Goal: Task Accomplishment & Management: Manage account settings

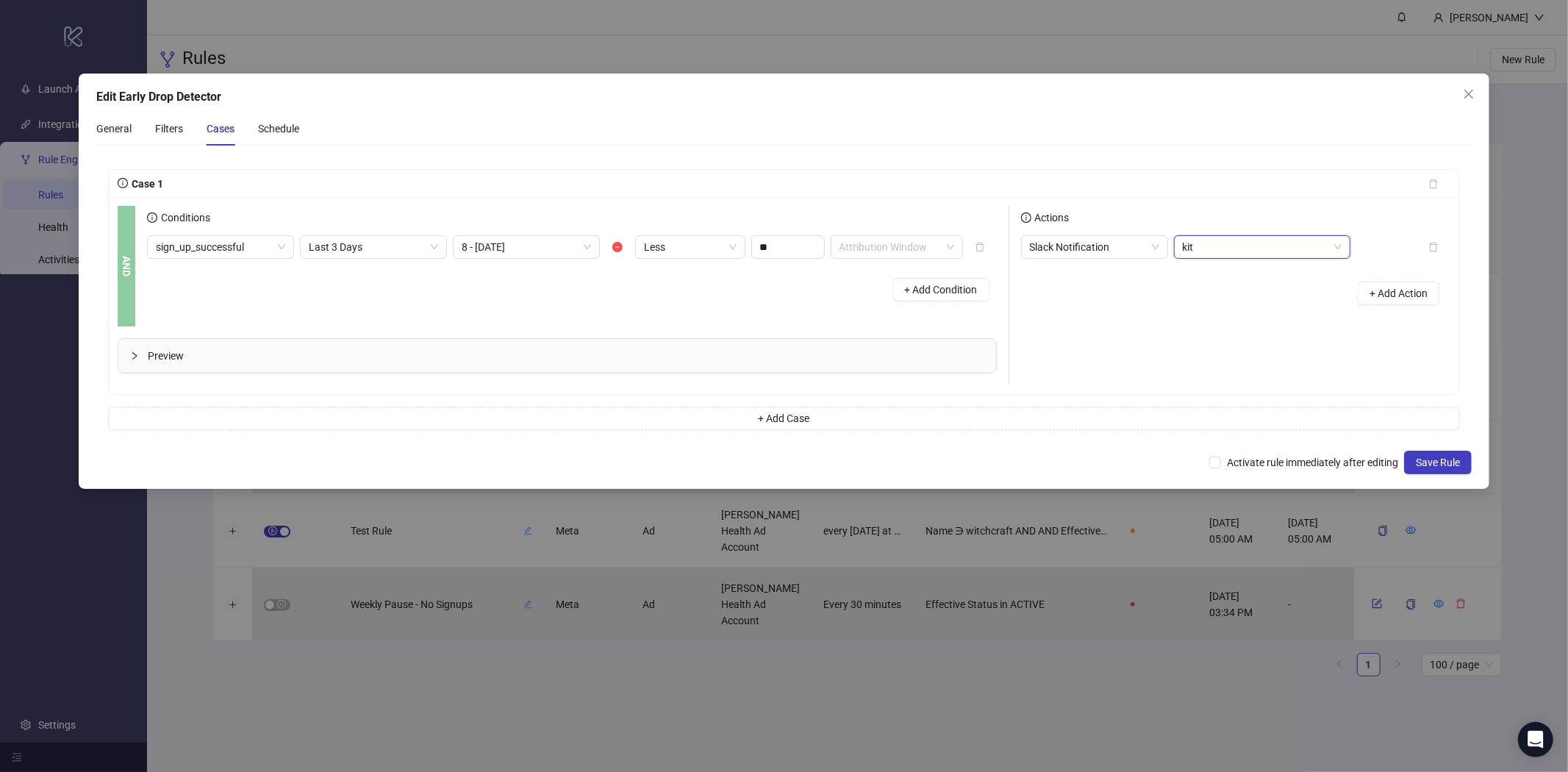
click at [1203, 251] on span "kit" at bounding box center [1261, 246] width 159 height 22
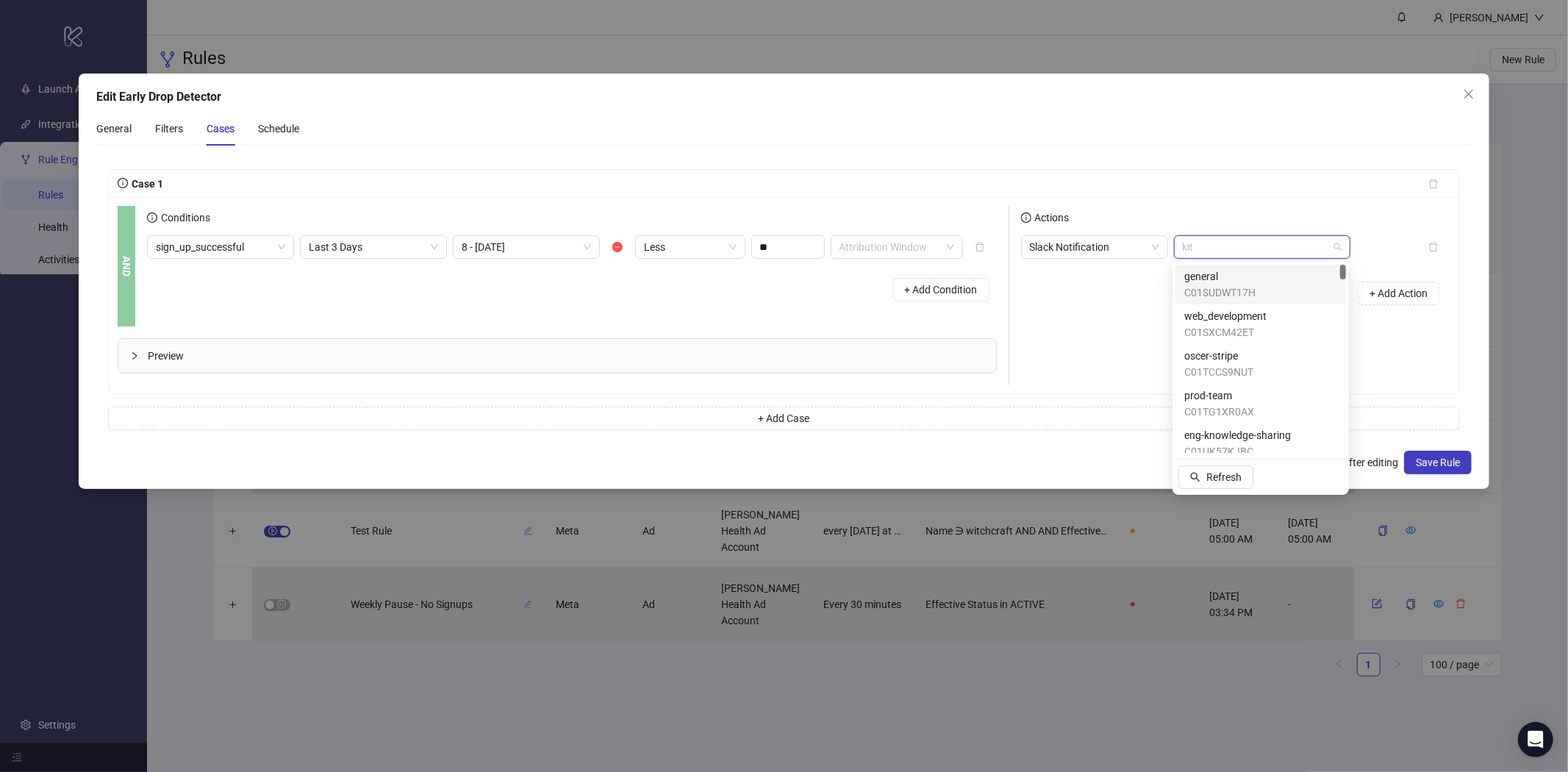
click at [1143, 307] on div "+ Add Action" at bounding box center [1236, 294] width 430 height 46
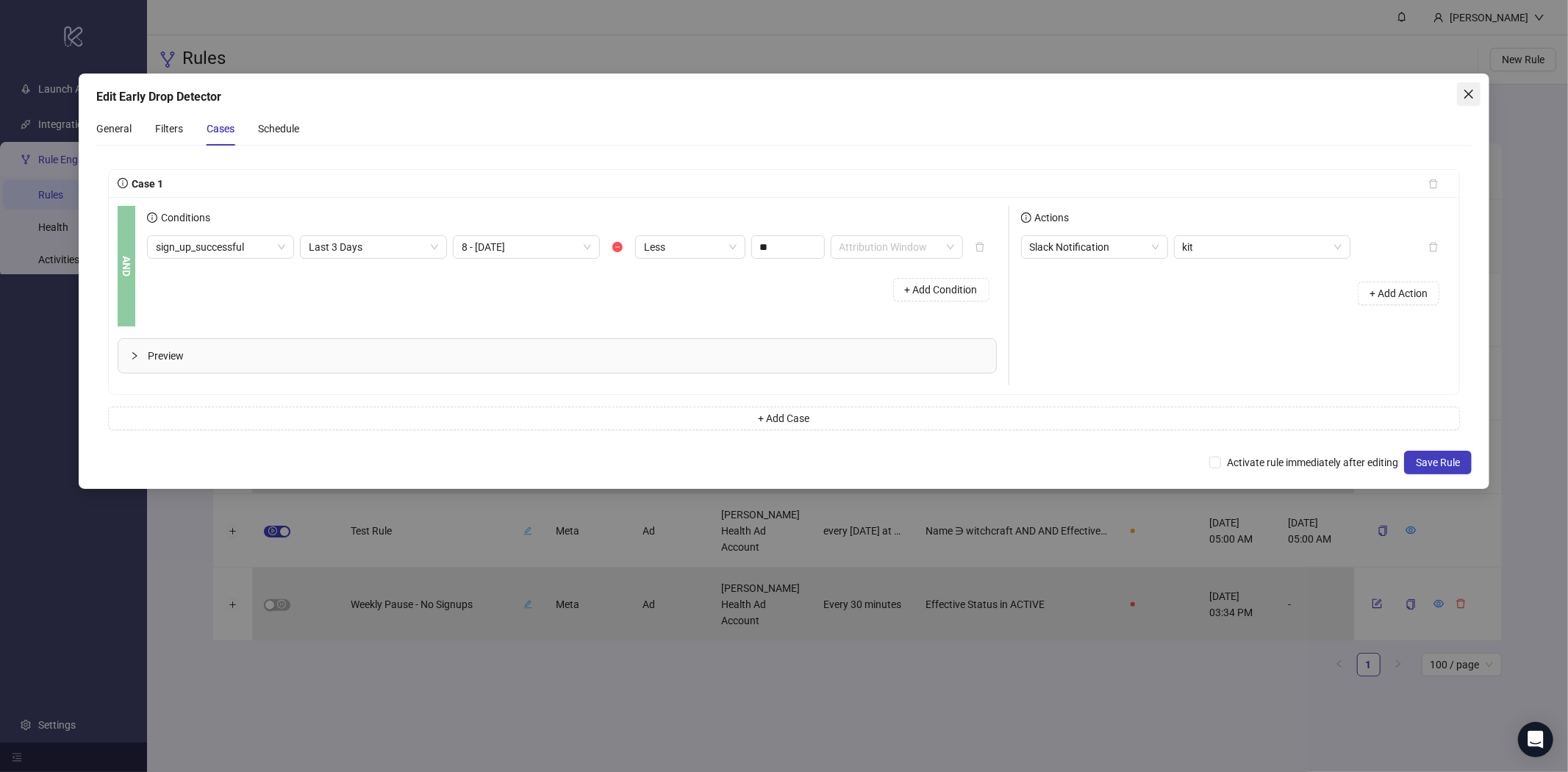
click at [1468, 93] on icon "close" at bounding box center [1468, 94] width 11 height 11
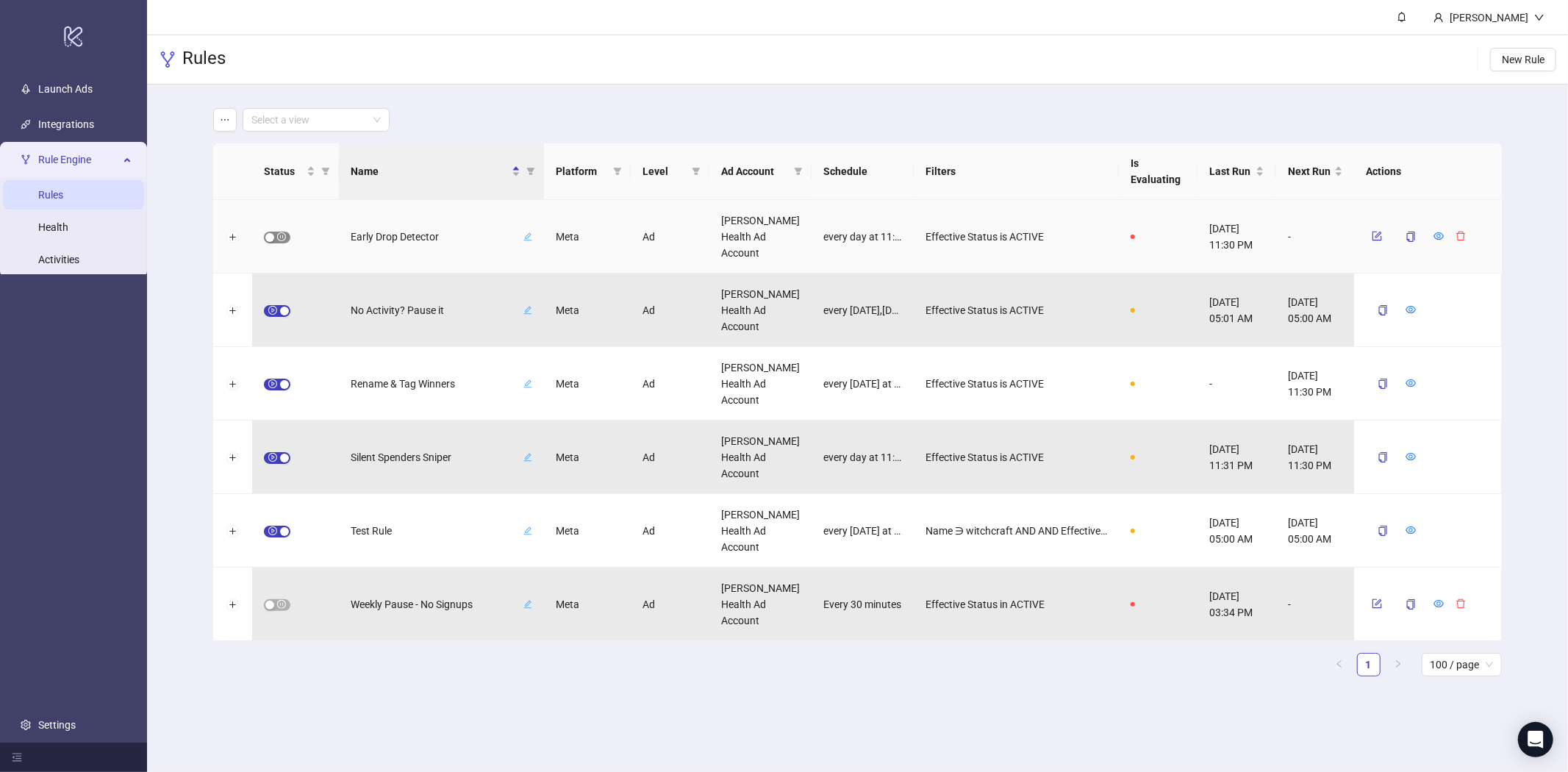
click at [275, 236] on span "button" at bounding box center [277, 237] width 26 height 11
click at [287, 237] on div "button" at bounding box center [284, 237] width 9 height 9
click at [1385, 234] on button "button" at bounding box center [1377, 236] width 22 height 18
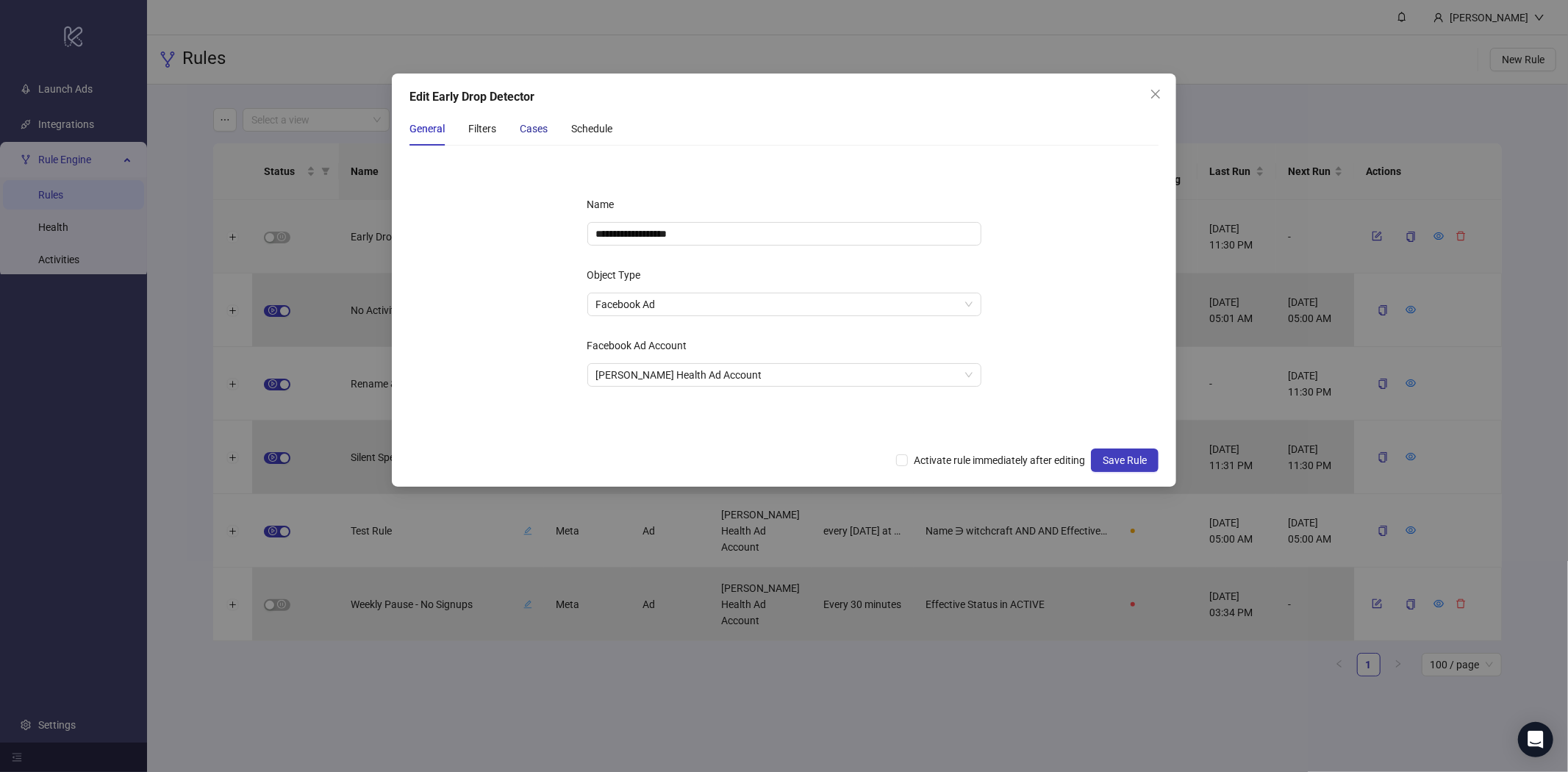
click at [521, 130] on div "Cases" at bounding box center [534, 129] width 28 height 16
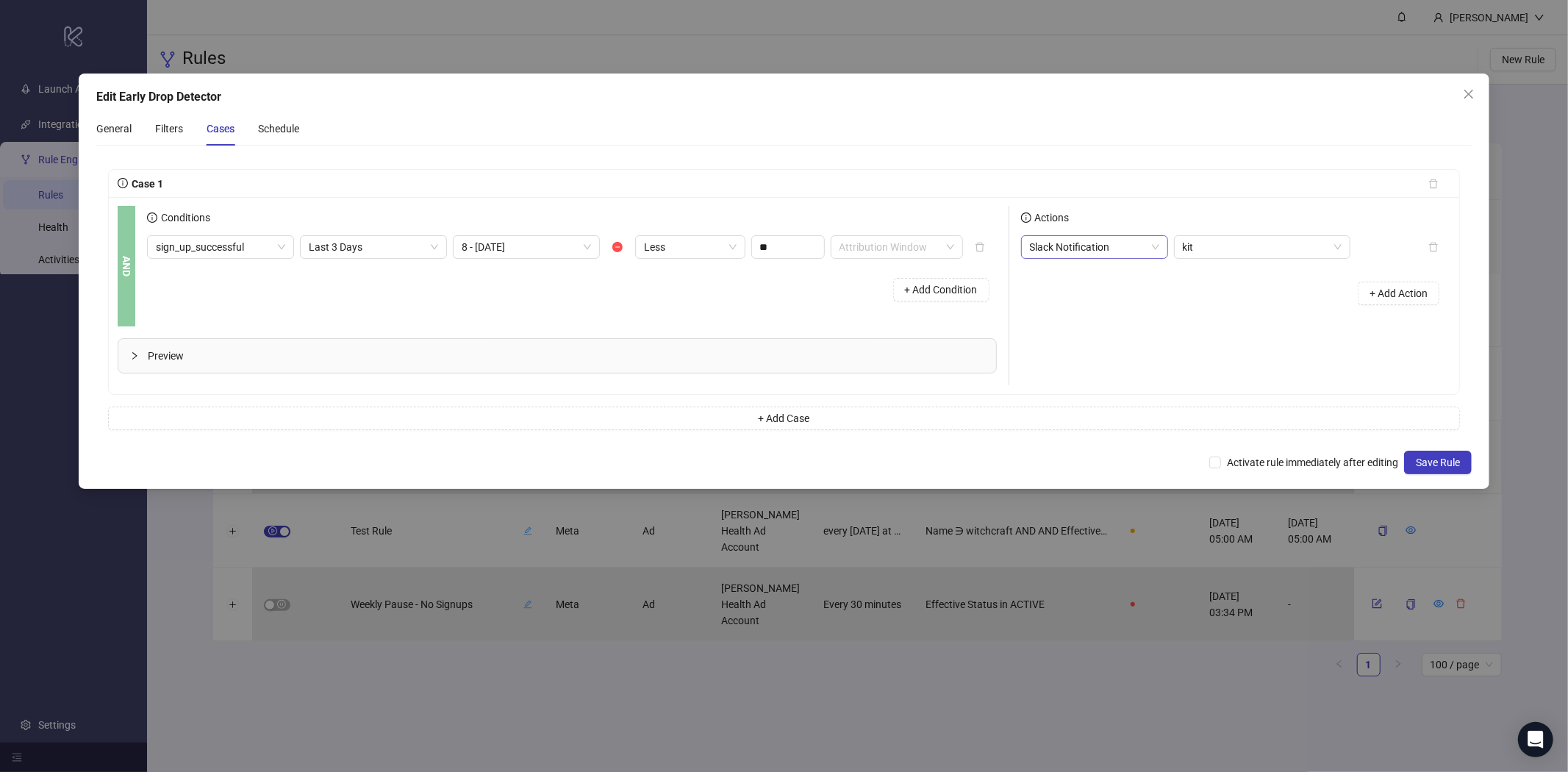
click at [1095, 252] on span "Slack Notification" at bounding box center [1095, 246] width 130 height 22
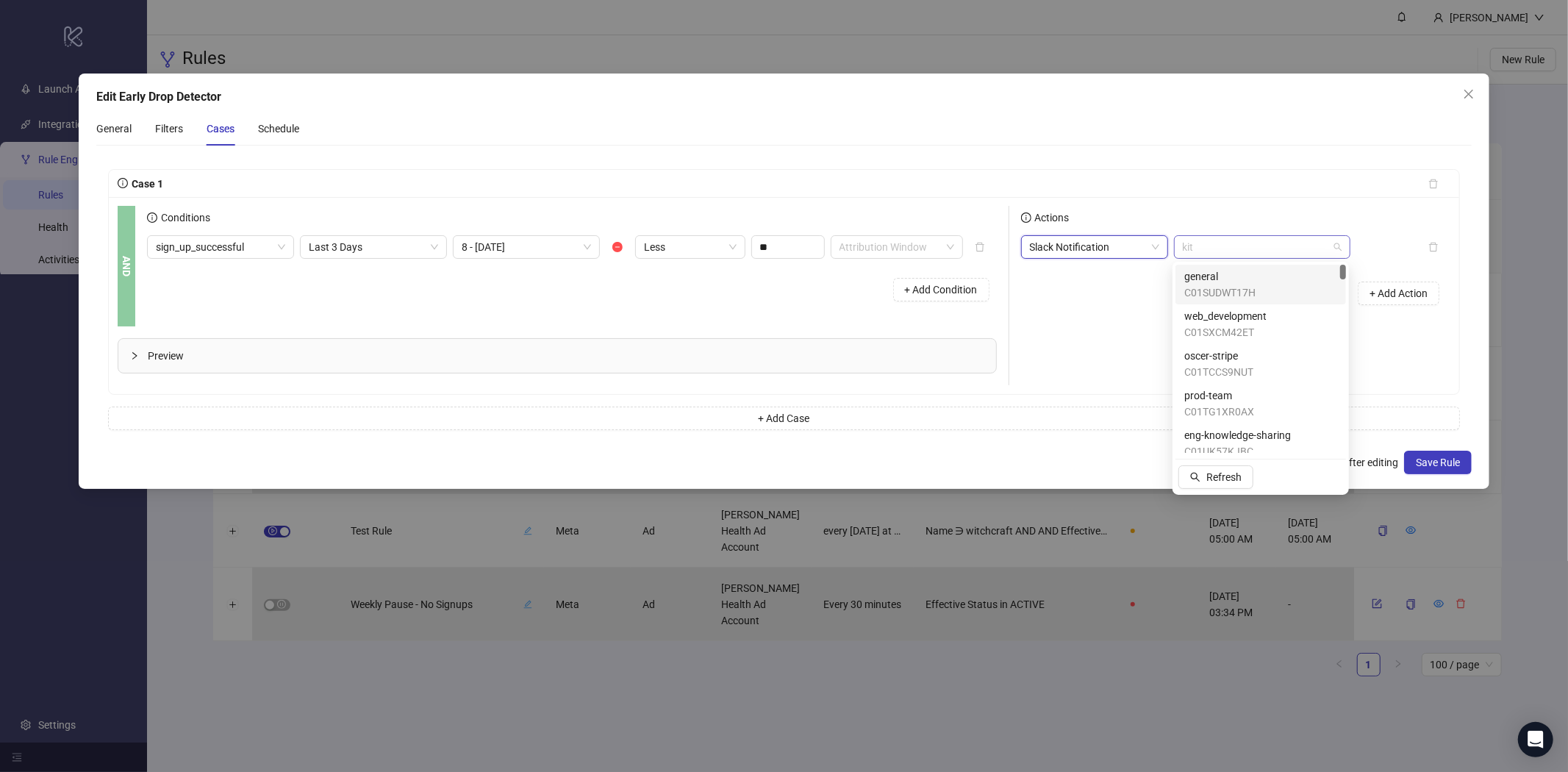
click at [1203, 251] on span "kit" at bounding box center [1261, 246] width 159 height 22
click at [1459, 318] on div "Case 1 AND Conditions sign_up_successful Last 3 Days 8 - [DATE] Less ** Attribu…" at bounding box center [784, 281] width 1352 height 225
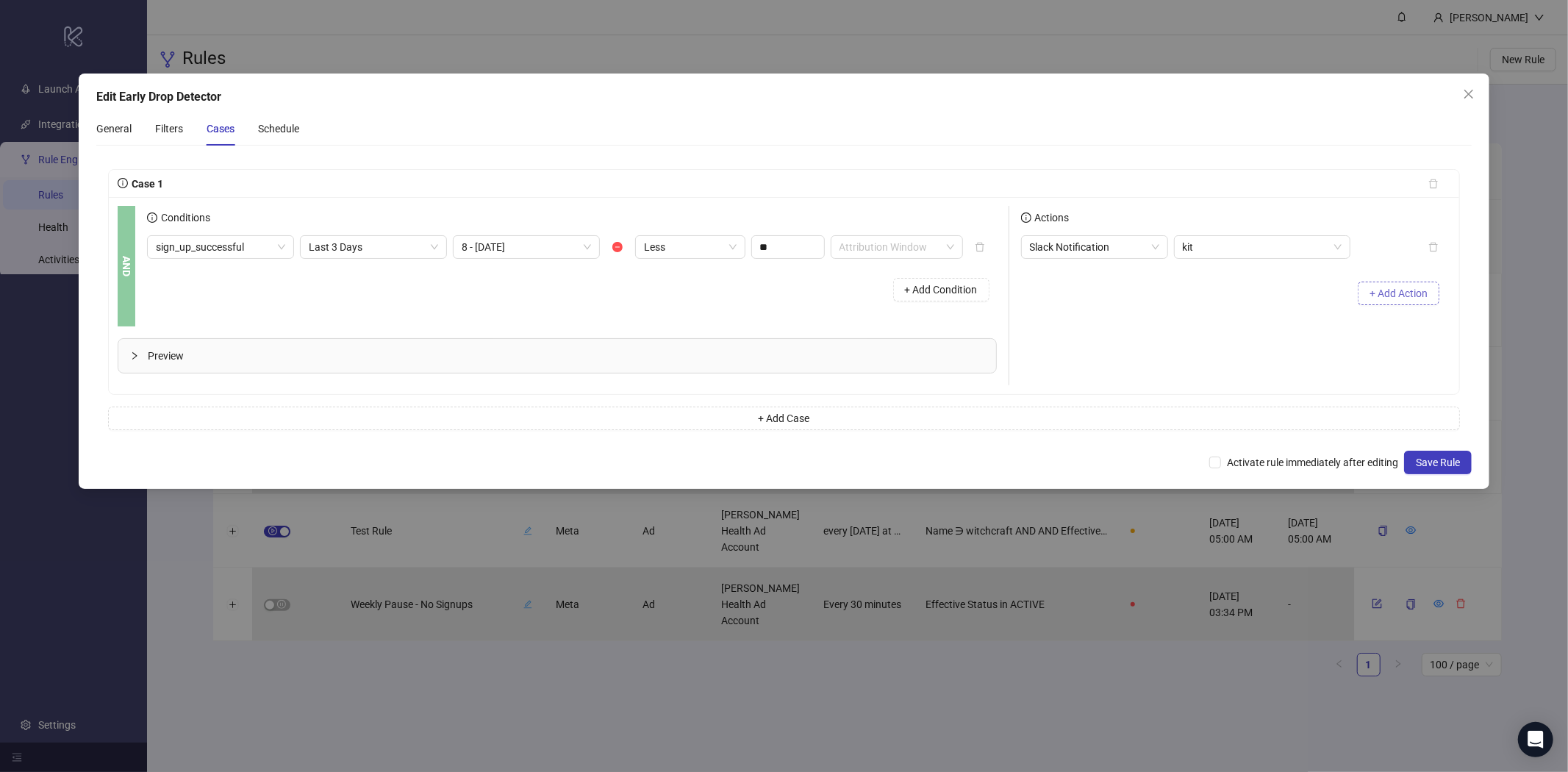
click at [1408, 299] on button "+ Add Action" at bounding box center [1398, 293] width 82 height 24
click at [1178, 280] on div at bounding box center [1261, 282] width 176 height 24
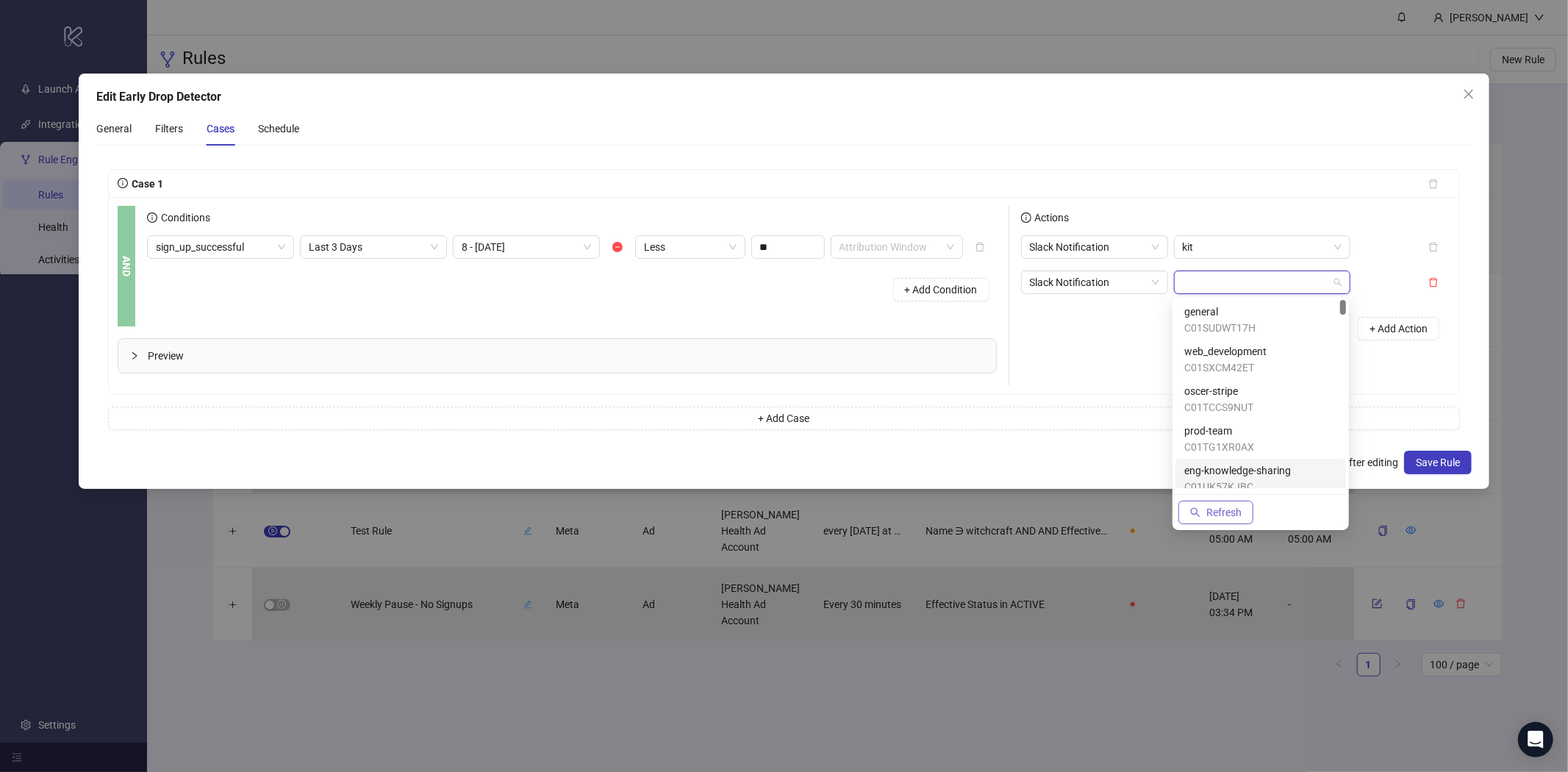
click at [1218, 506] on span "Refresh" at bounding box center [1224, 512] width 35 height 11
click at [1228, 284] on input "search" at bounding box center [1255, 281] width 145 height 22
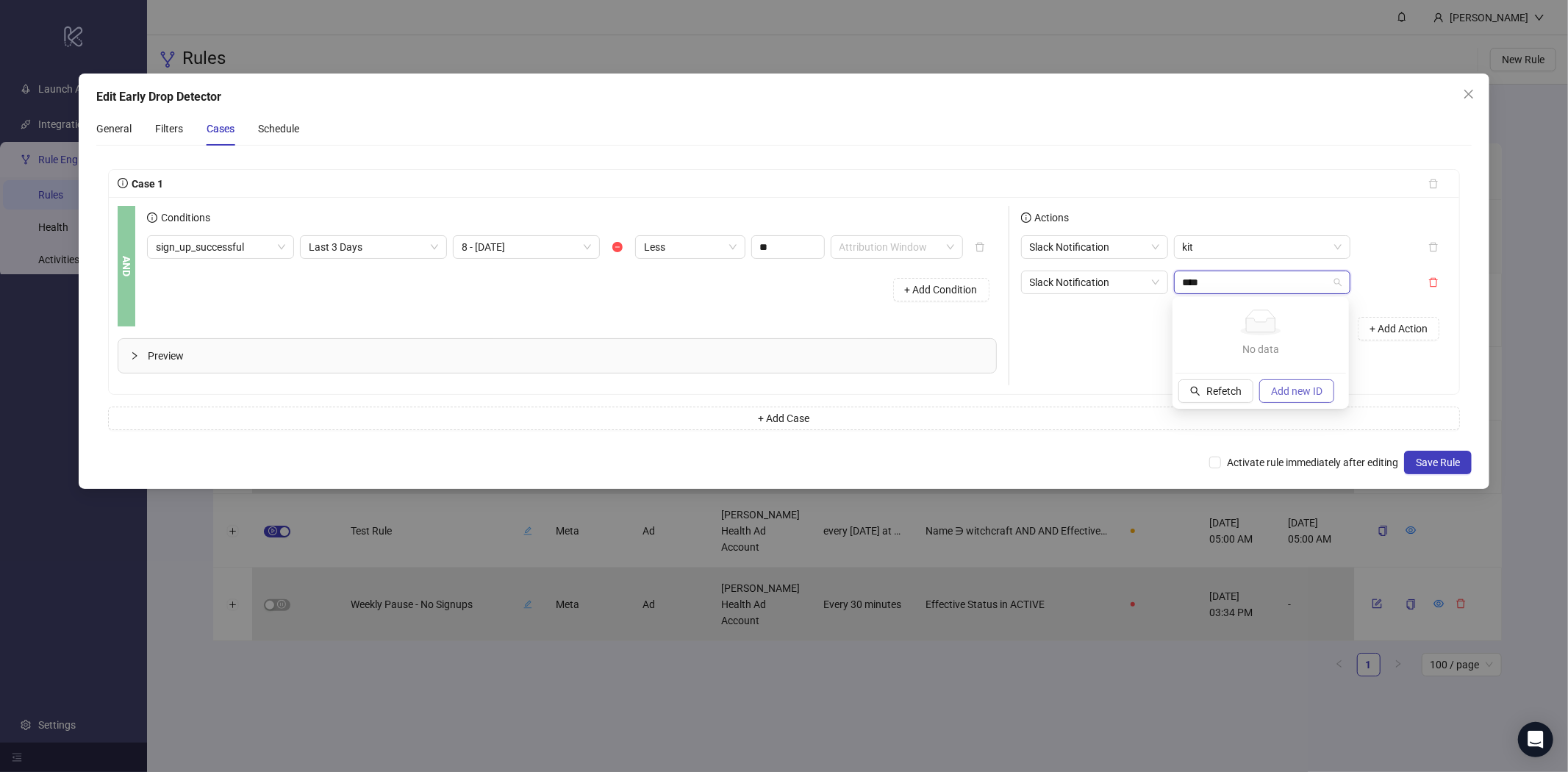
type input "****"
click at [1281, 389] on span "Add new ID" at bounding box center [1296, 390] width 52 height 11
click at [1238, 319] on div "kitx Manual ID" at bounding box center [1260, 319] width 153 height 32
click at [1436, 285] on icon "delete" at bounding box center [1433, 282] width 9 height 10
click at [1287, 248] on span "kit" at bounding box center [1261, 246] width 159 height 22
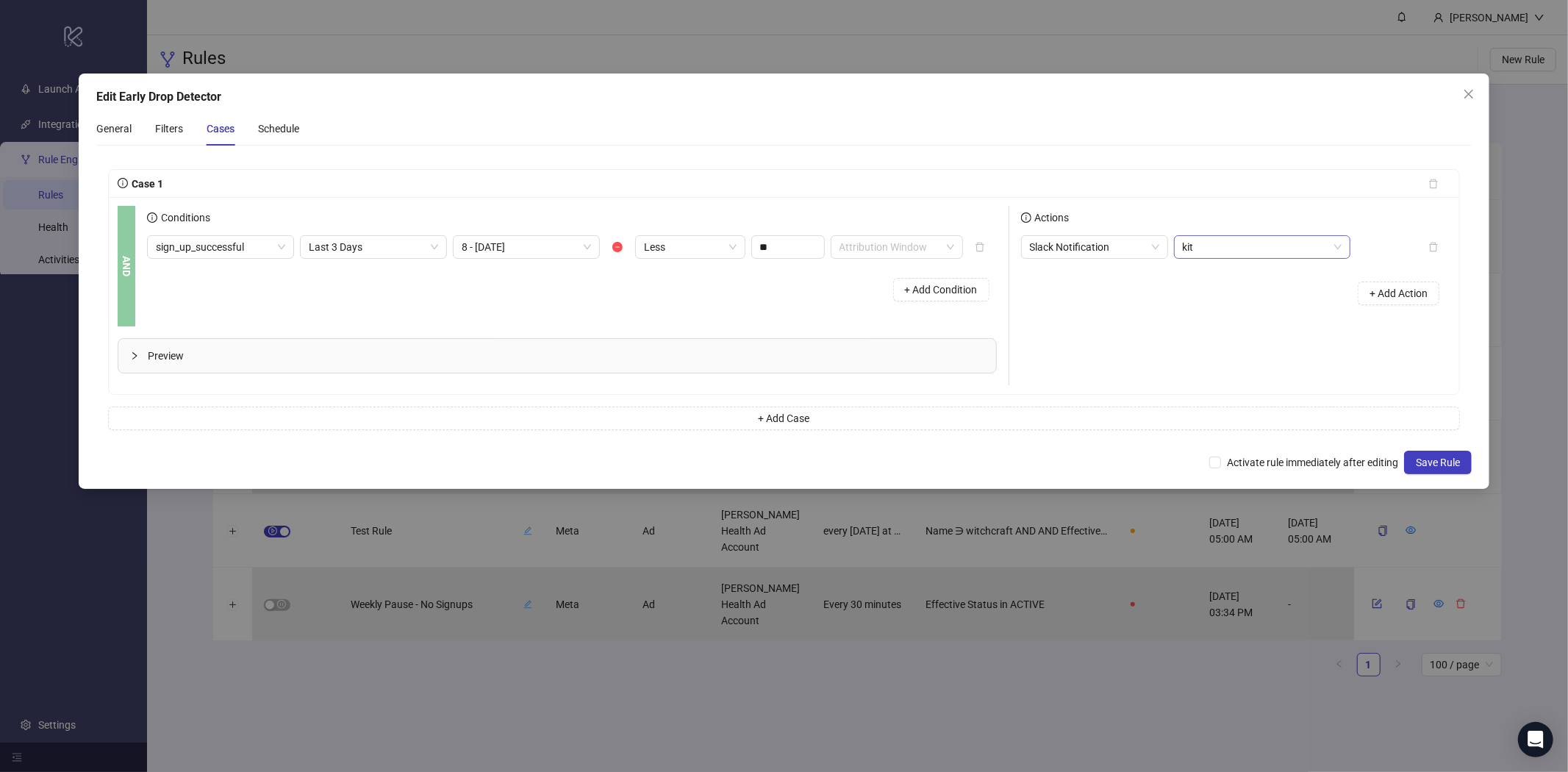
click at [1247, 239] on span "kit" at bounding box center [1261, 246] width 159 height 22
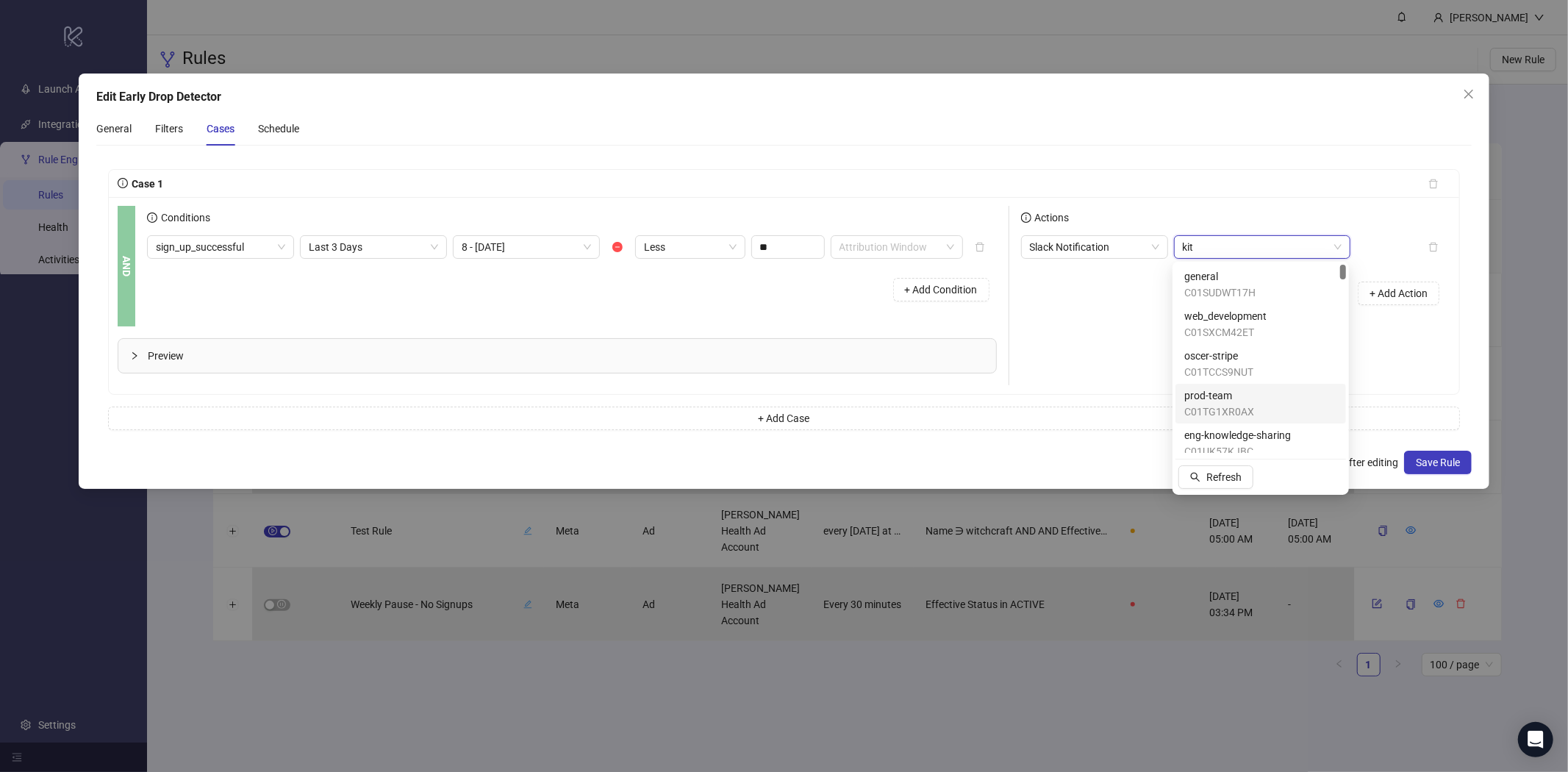
click at [1359, 398] on div "Case 1 AND Conditions sign_up_successful Last 3 Days 8 - [DATE] Less ** Attribu…" at bounding box center [784, 300] width 1352 height 261
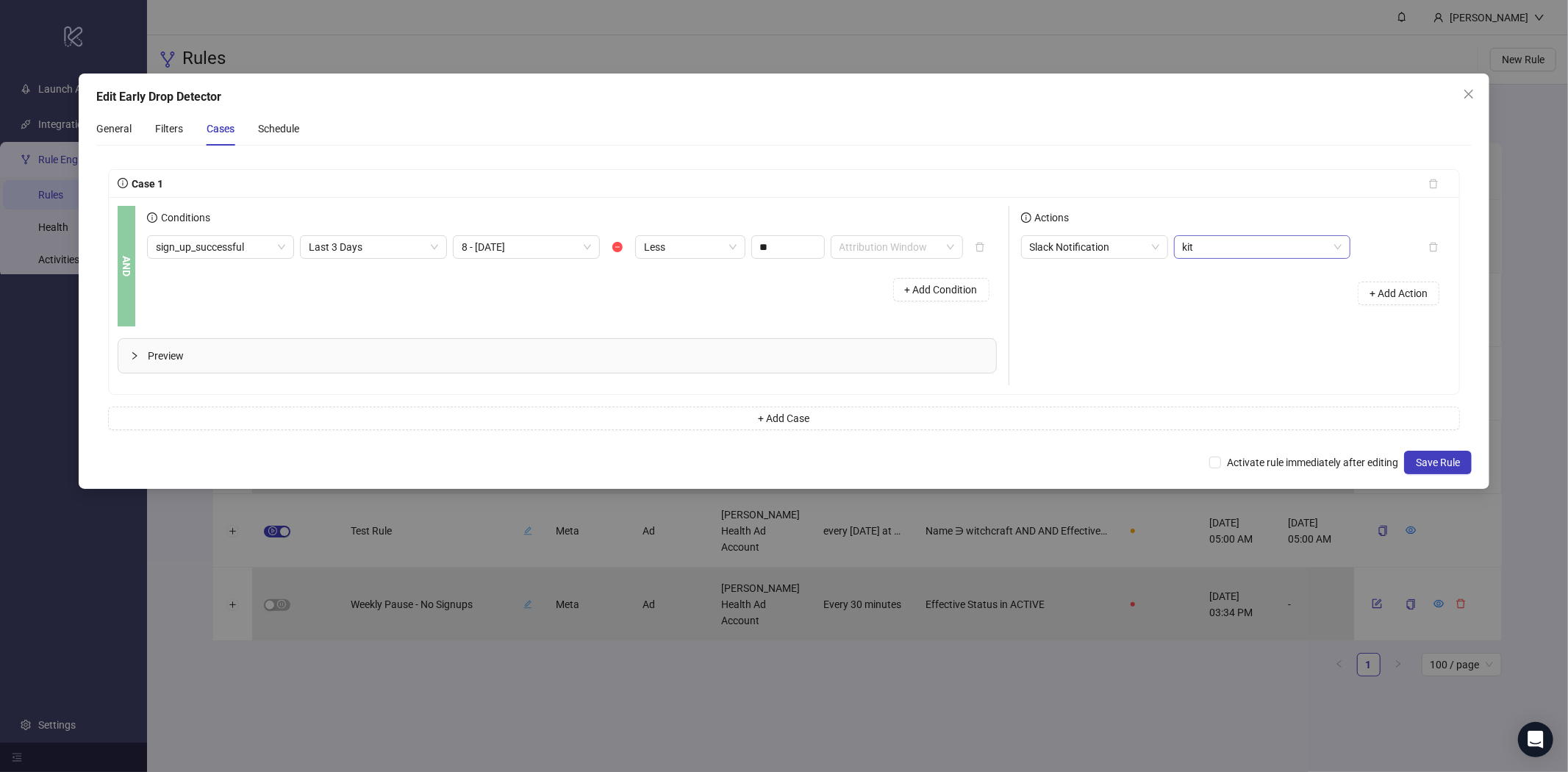
click at [1330, 245] on span "kit" at bounding box center [1261, 246] width 159 height 22
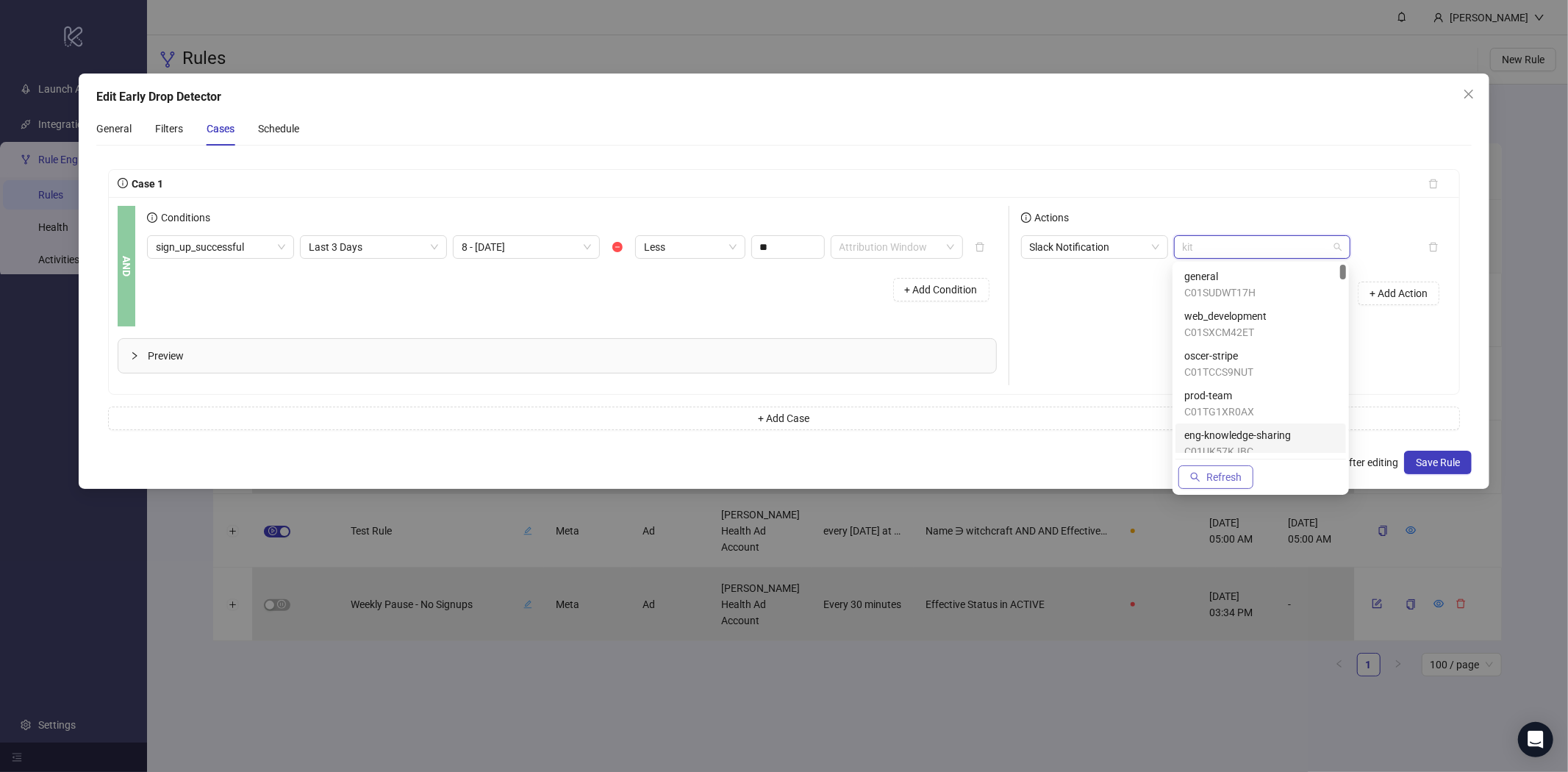
click at [1239, 468] on button "Refresh" at bounding box center [1216, 477] width 75 height 24
click at [1139, 289] on div "+ Add Action" at bounding box center [1236, 294] width 430 height 46
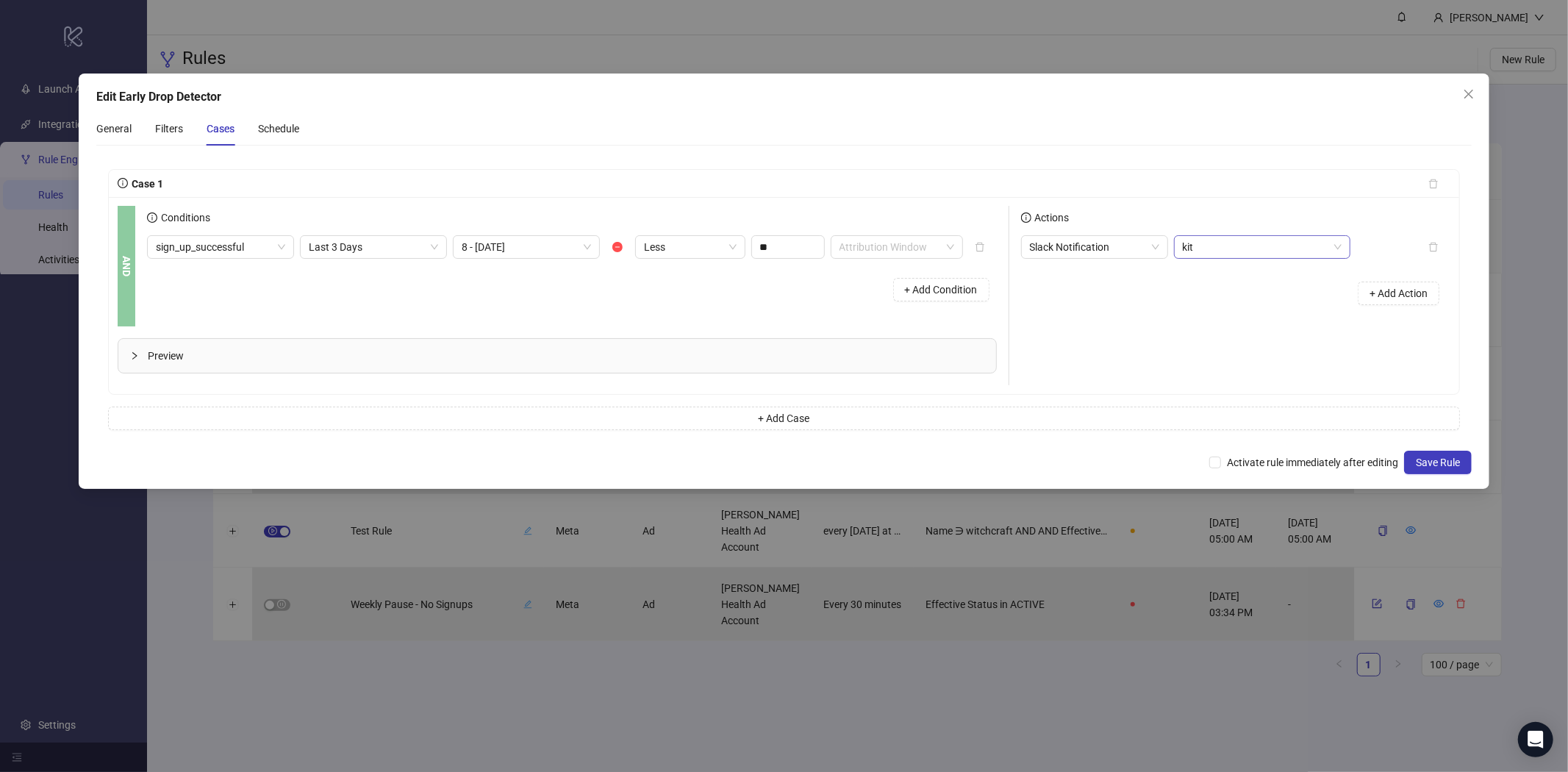
click at [1202, 248] on span "kit" at bounding box center [1261, 246] width 159 height 22
type input "**"
click at [1304, 376] on button "Add new ID" at bounding box center [1296, 368] width 75 height 24
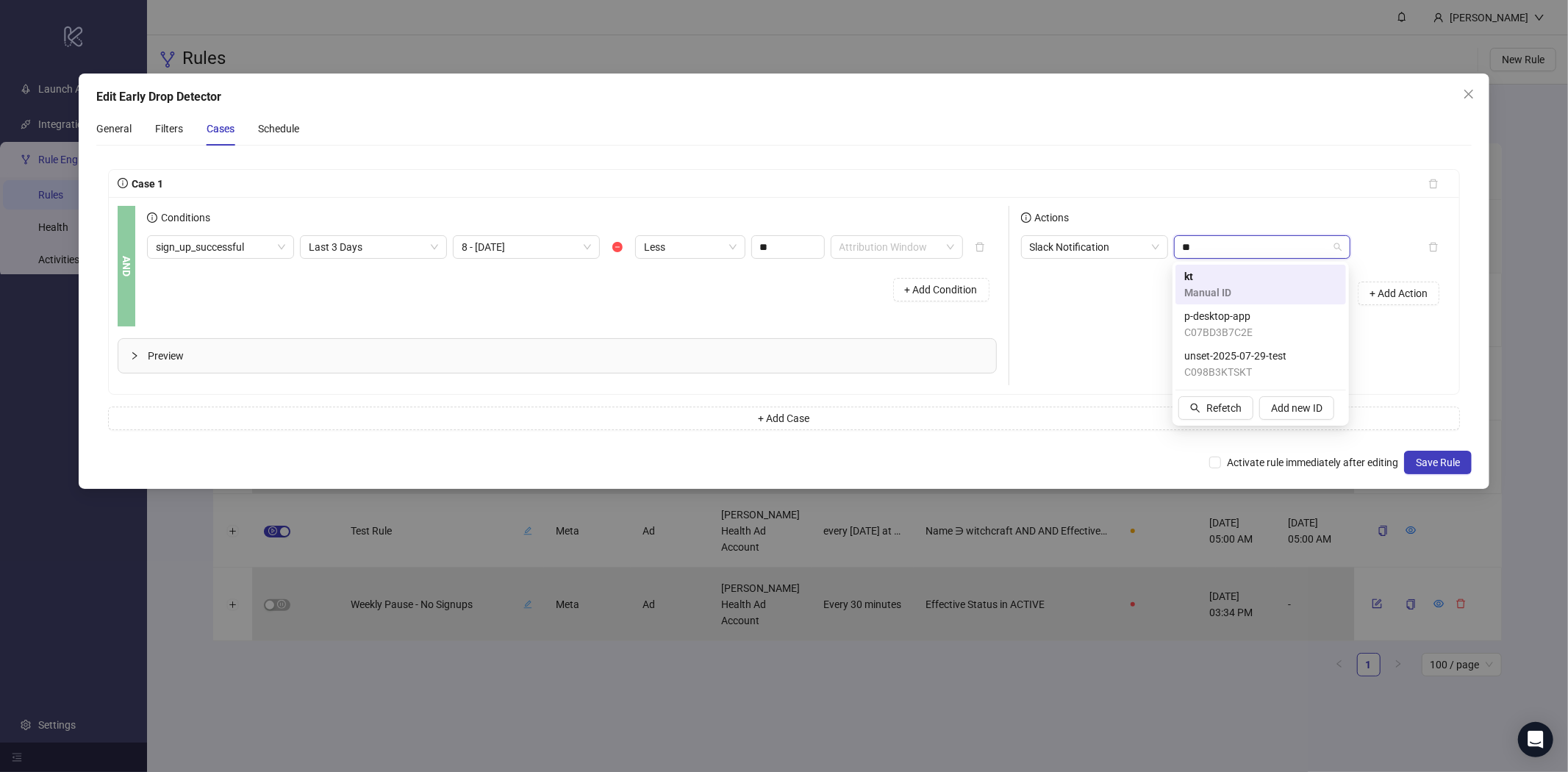
click at [1246, 284] on div "kt Manual ID" at bounding box center [1260, 284] width 153 height 32
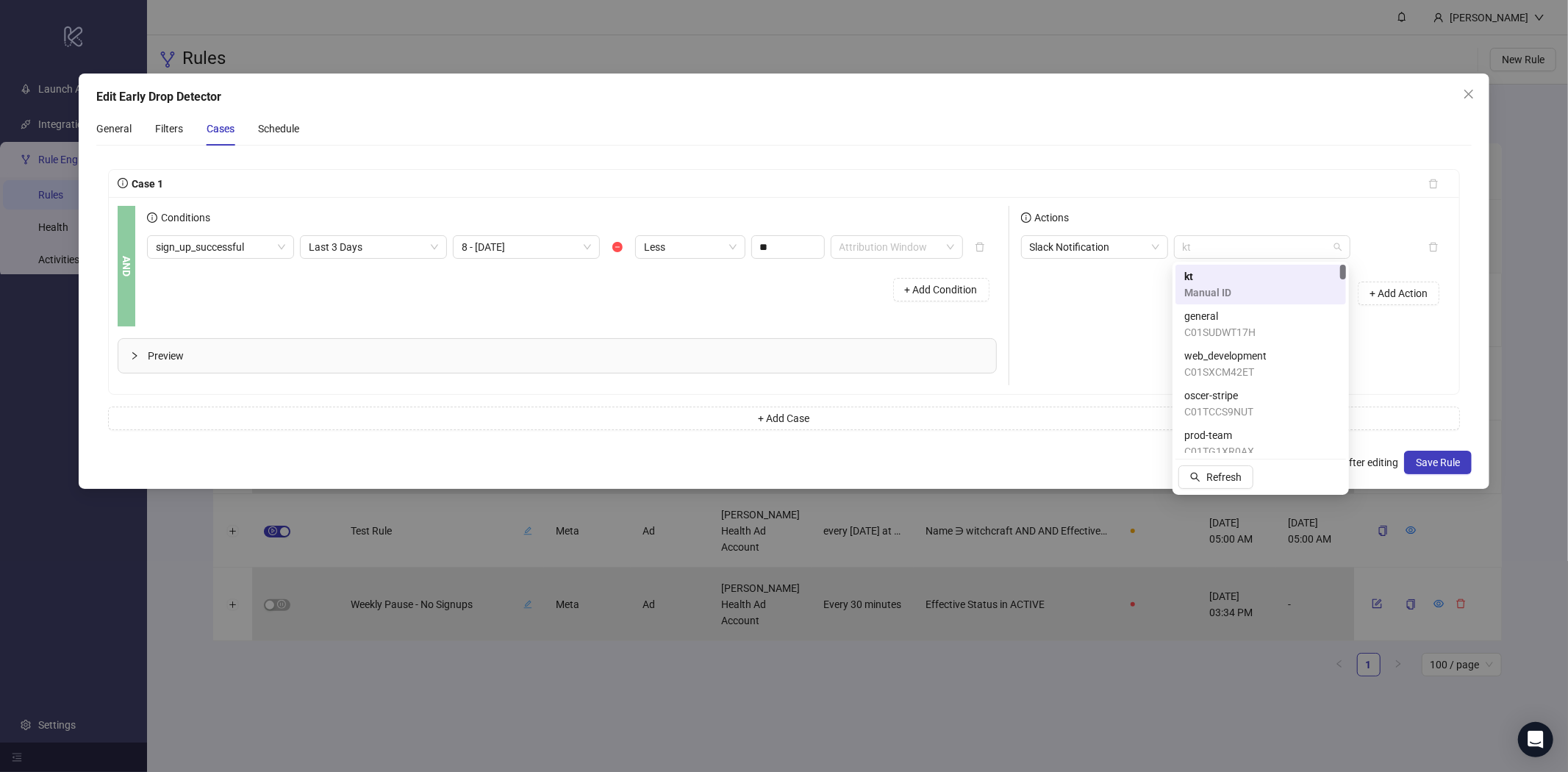
drag, startPoint x: 1195, startPoint y: 246, endPoint x: 1167, endPoint y: 246, distance: 28.0
click at [1167, 246] on div "Slack Notification kt" at bounding box center [1186, 246] width 330 height 24
click at [1241, 295] on div "kt Manual ID" at bounding box center [1260, 284] width 153 height 32
click at [1248, 249] on span "kt" at bounding box center [1261, 246] width 159 height 22
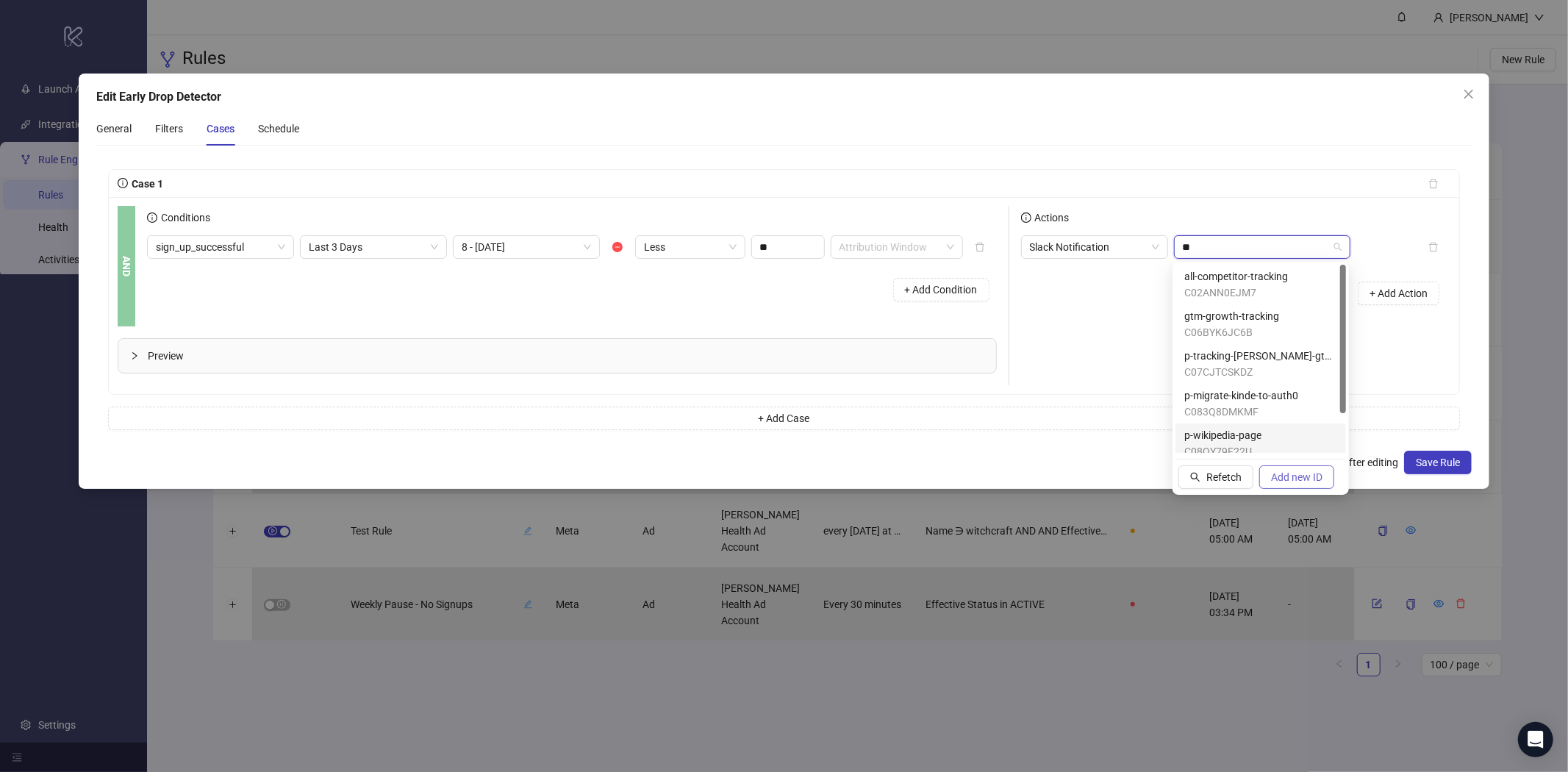
type input "**"
click at [1302, 479] on span "Add new ID" at bounding box center [1296, 477] width 52 height 11
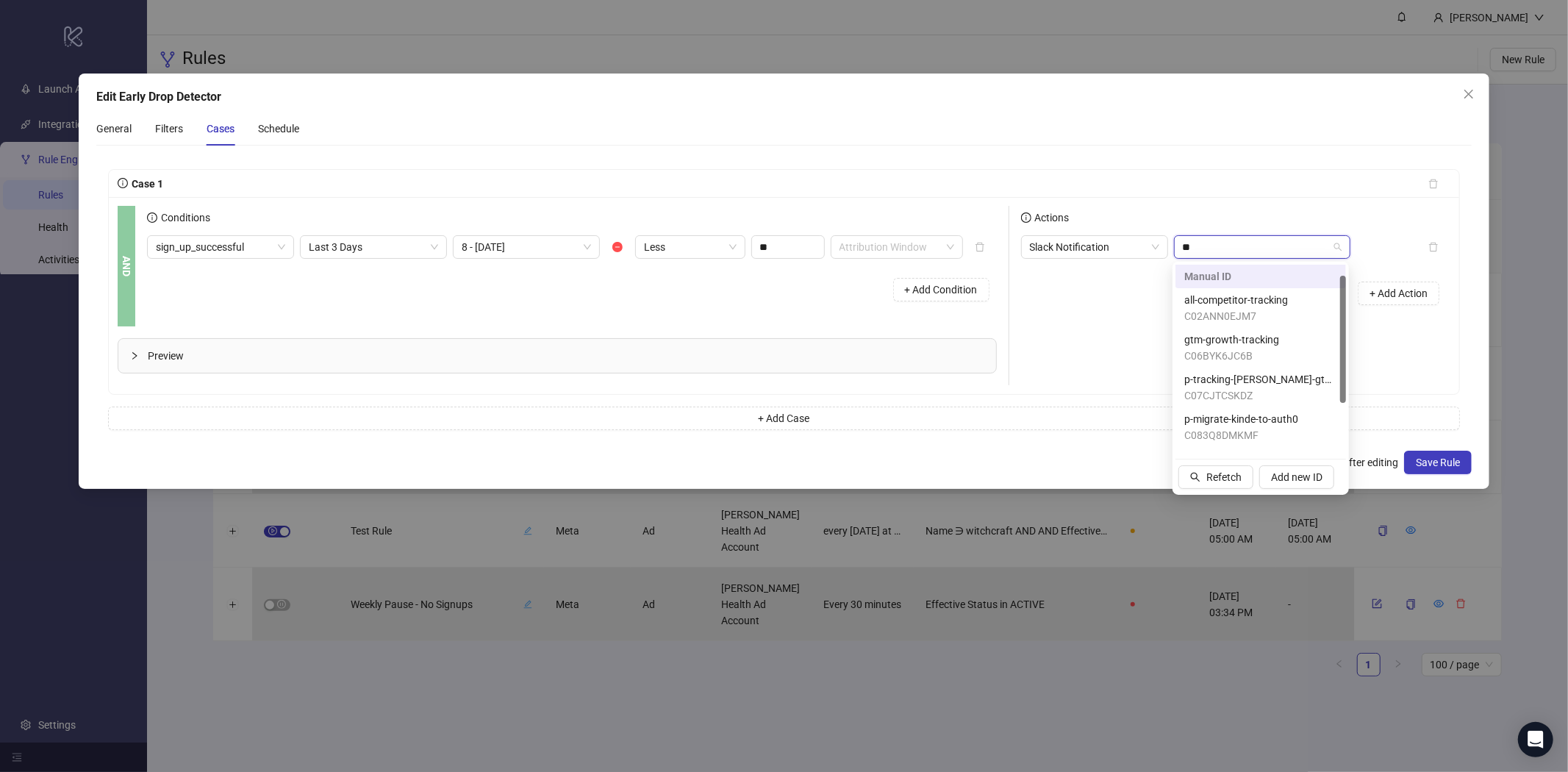
click at [1216, 237] on input "**" at bounding box center [1255, 246] width 145 height 22
drag, startPoint x: 1192, startPoint y: 246, endPoint x: 1167, endPoint y: 246, distance: 25.0
click at [1167, 246] on div "Slack Notification ** ki" at bounding box center [1186, 246] width 330 height 24
paste input "*********"
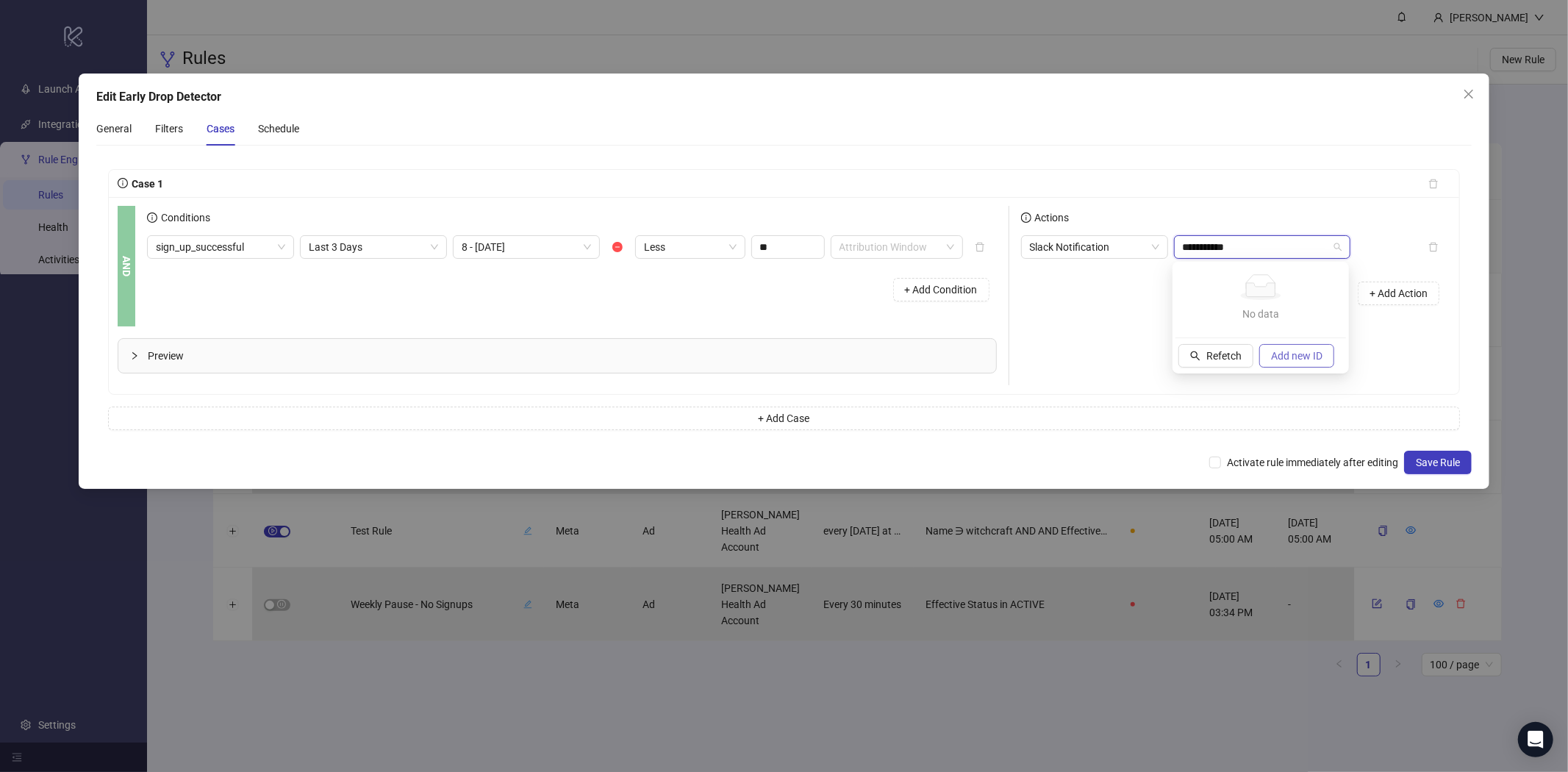
type input "**********"
click at [1295, 353] on span "Add new ID" at bounding box center [1296, 355] width 52 height 11
click at [1295, 326] on span "Add new ID" at bounding box center [1296, 328] width 52 height 11
click at [1220, 320] on span "C09B65HQR1V" at bounding box center [1219, 315] width 71 height 16
click at [1423, 462] on span "Save Rule" at bounding box center [1437, 462] width 44 height 11
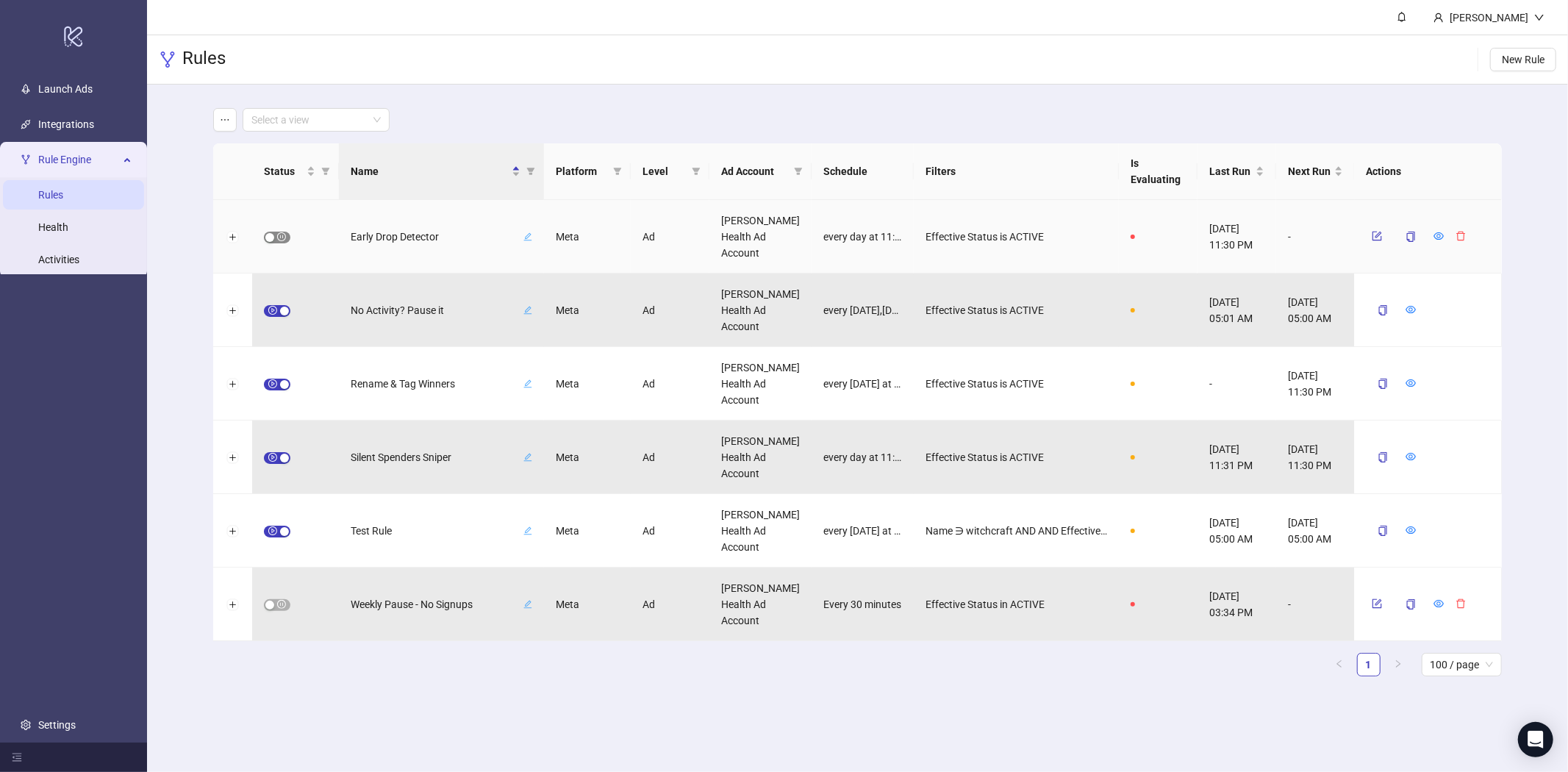
click at [271, 237] on div "button" at bounding box center [270, 237] width 9 height 9
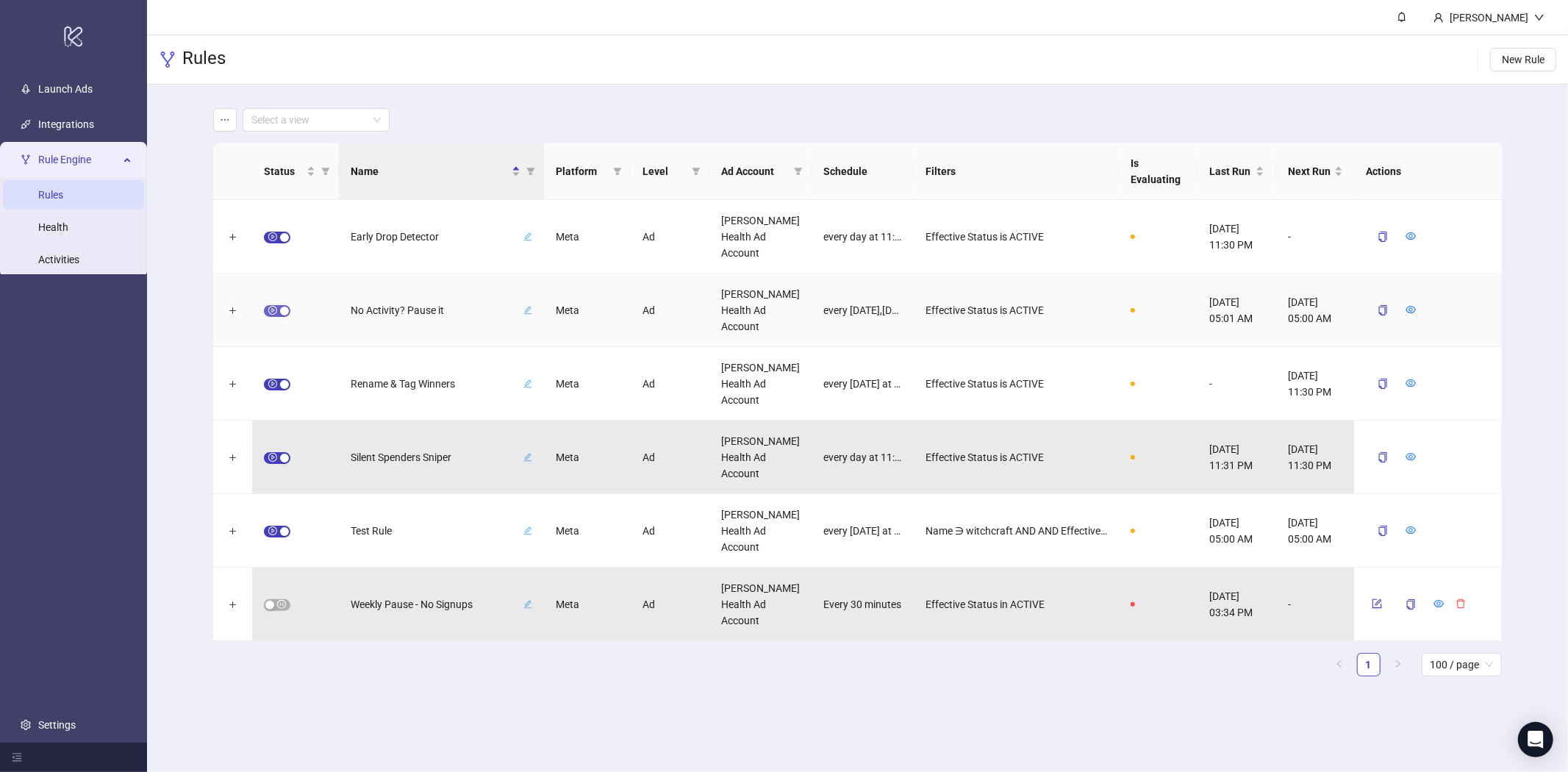
click at [279, 307] on span "button" at bounding box center [277, 310] width 26 height 11
click at [1380, 308] on icon "form" at bounding box center [1378, 309] width 11 height 11
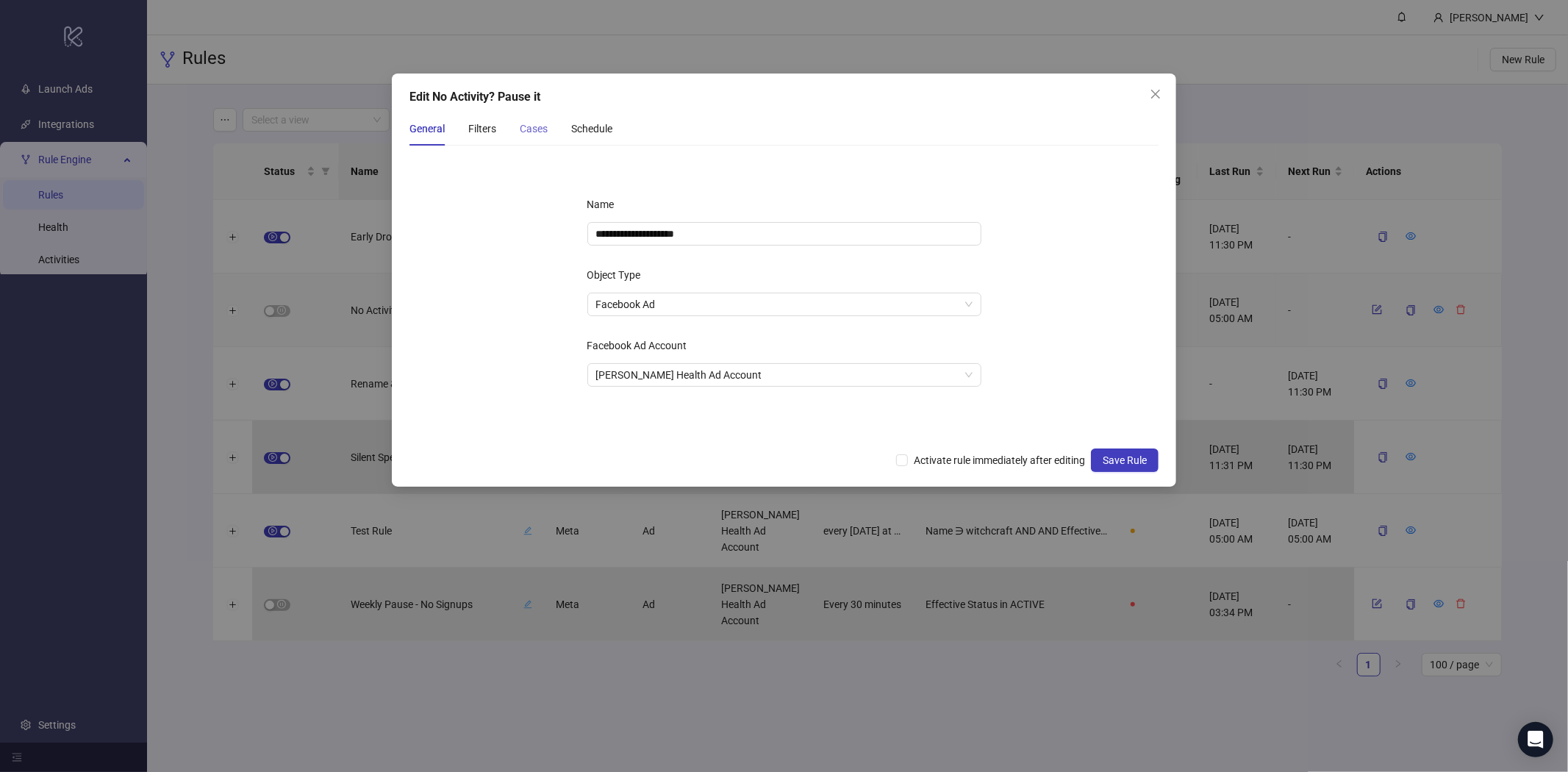
click at [538, 144] on div "Cases" at bounding box center [534, 128] width 28 height 34
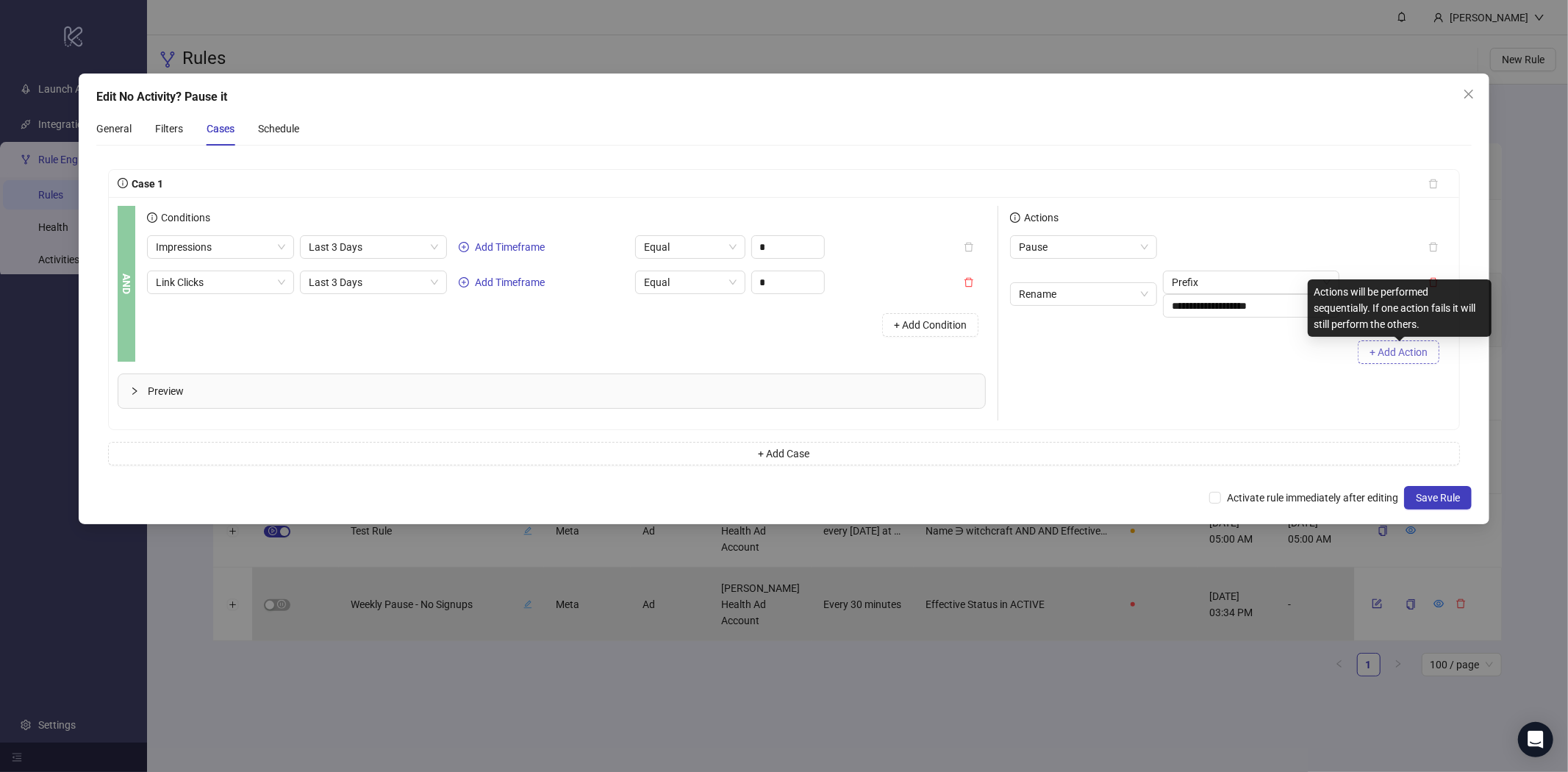
click at [1380, 347] on span "+ Add Action" at bounding box center [1398, 351] width 58 height 11
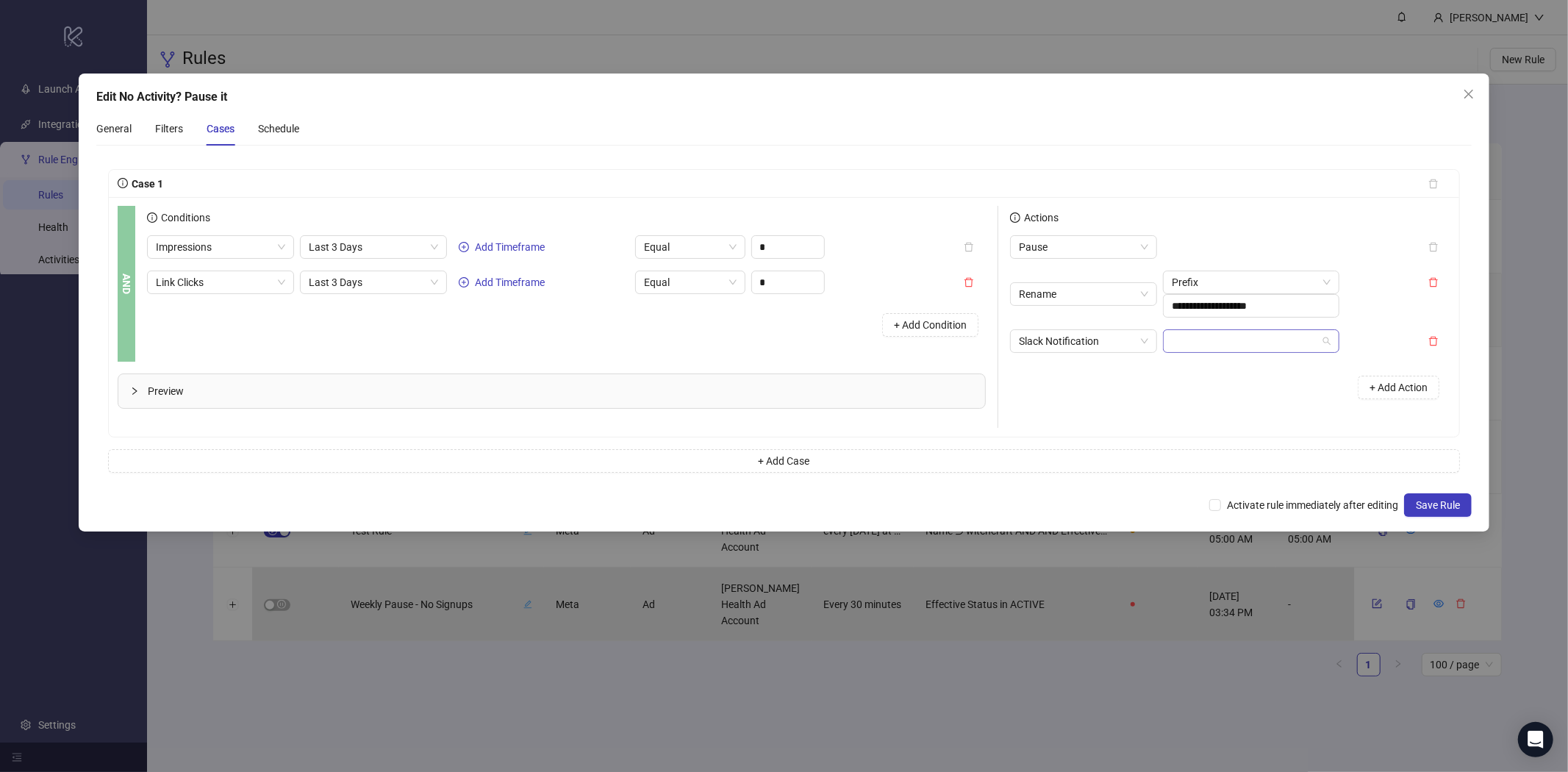
click at [1188, 346] on input "search" at bounding box center [1245, 341] width 145 height 22
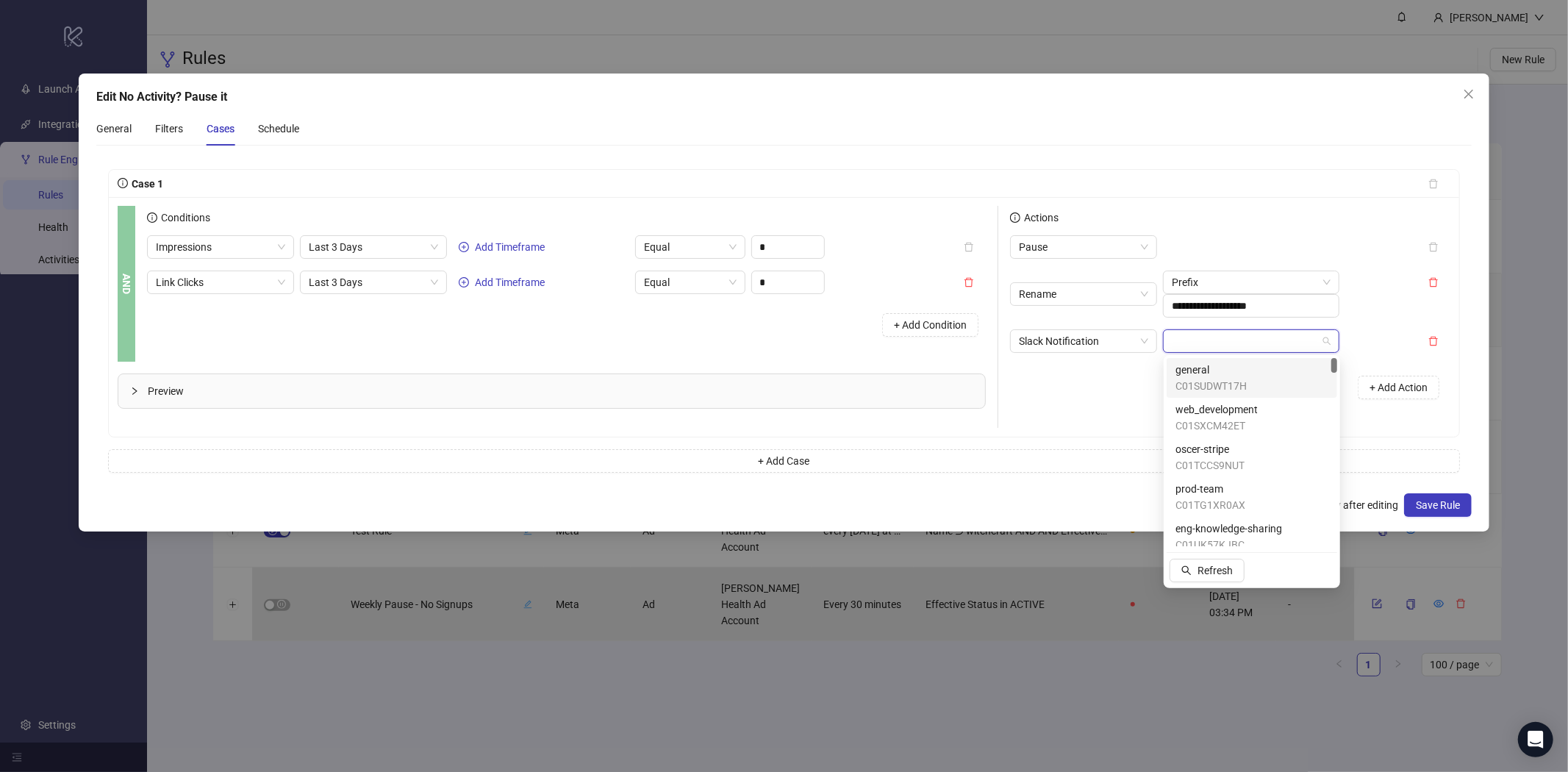
paste input "**********"
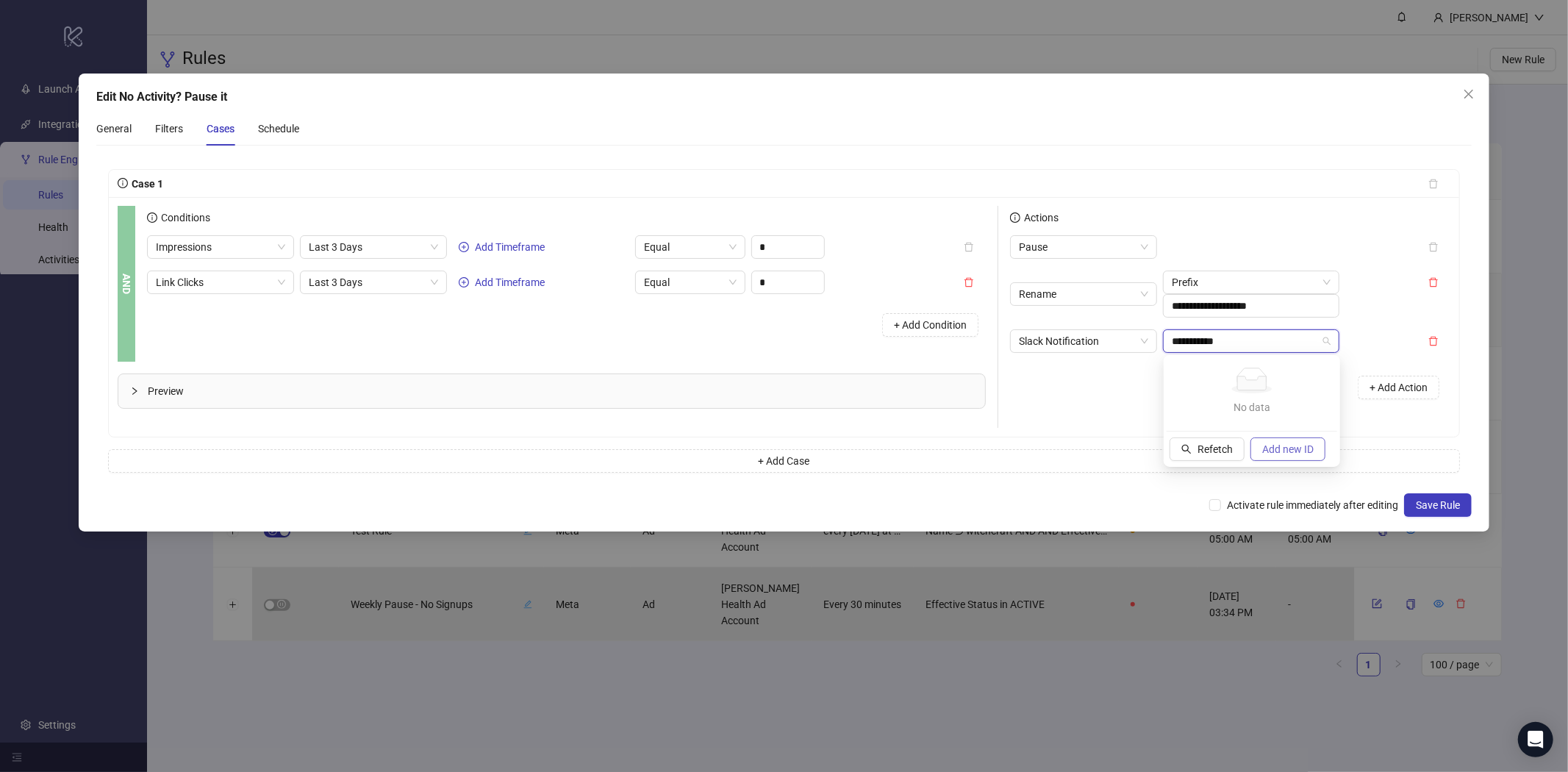
type input "**********"
click at [1265, 438] on button "Add new ID" at bounding box center [1288, 449] width 75 height 24
click at [1364, 433] on div "**********" at bounding box center [784, 316] width 1351 height 239
click at [1437, 499] on span "Save Rule" at bounding box center [1437, 504] width 44 height 11
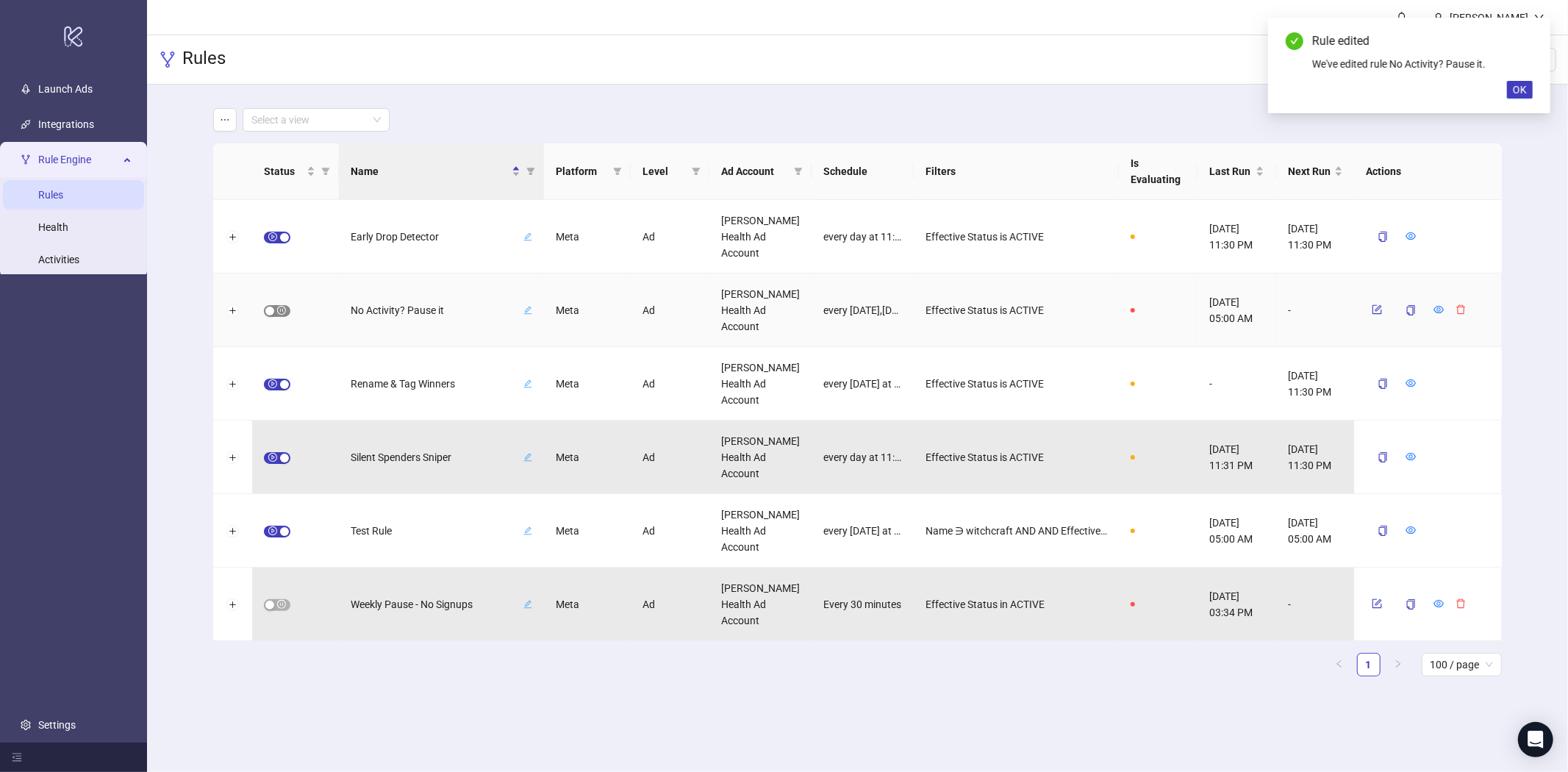
click at [273, 308] on div "button" at bounding box center [270, 311] width 9 height 9
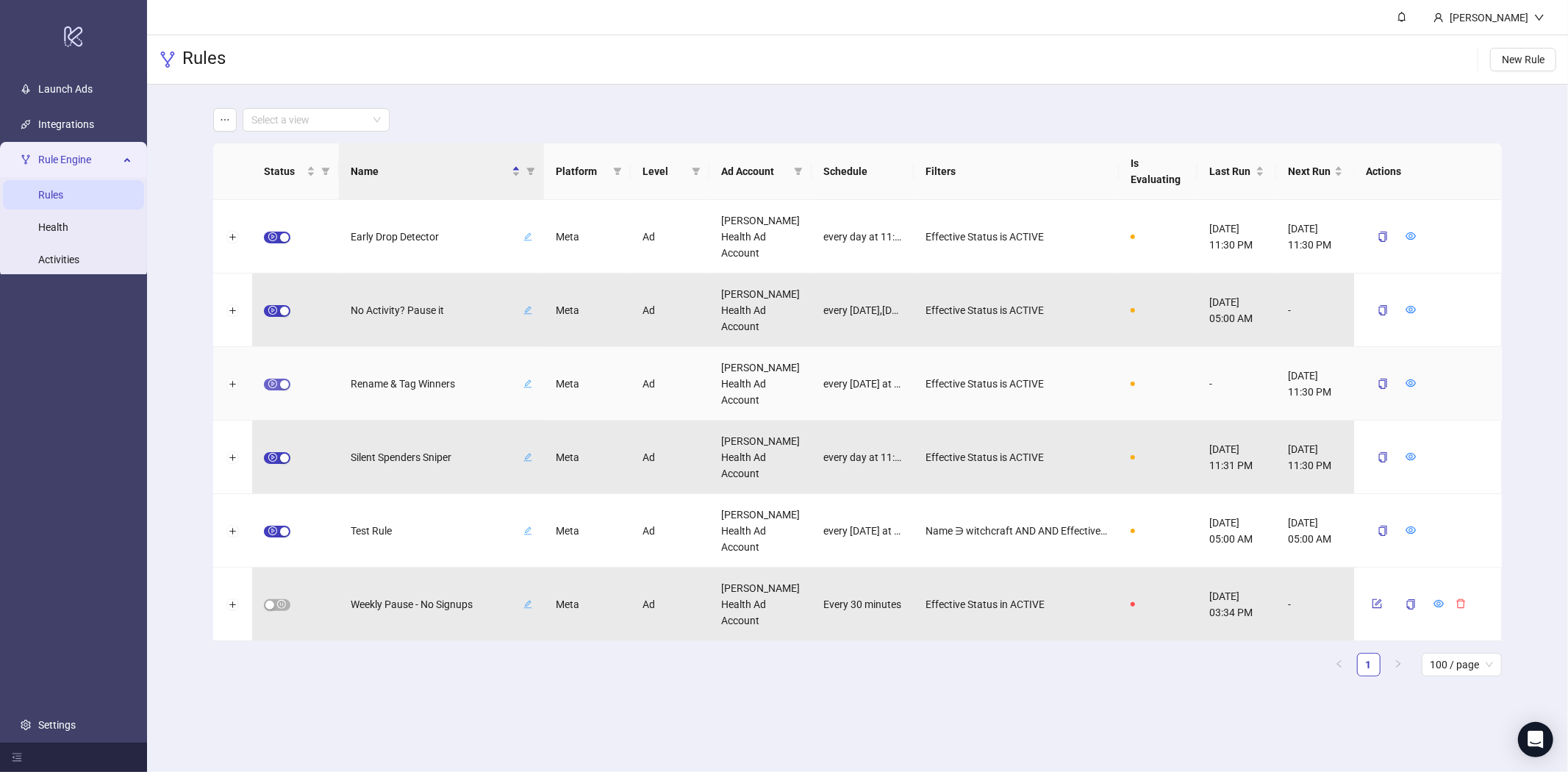
click at [281, 385] on div "button" at bounding box center [284, 385] width 9 height 9
click at [1368, 384] on button "button" at bounding box center [1377, 383] width 22 height 18
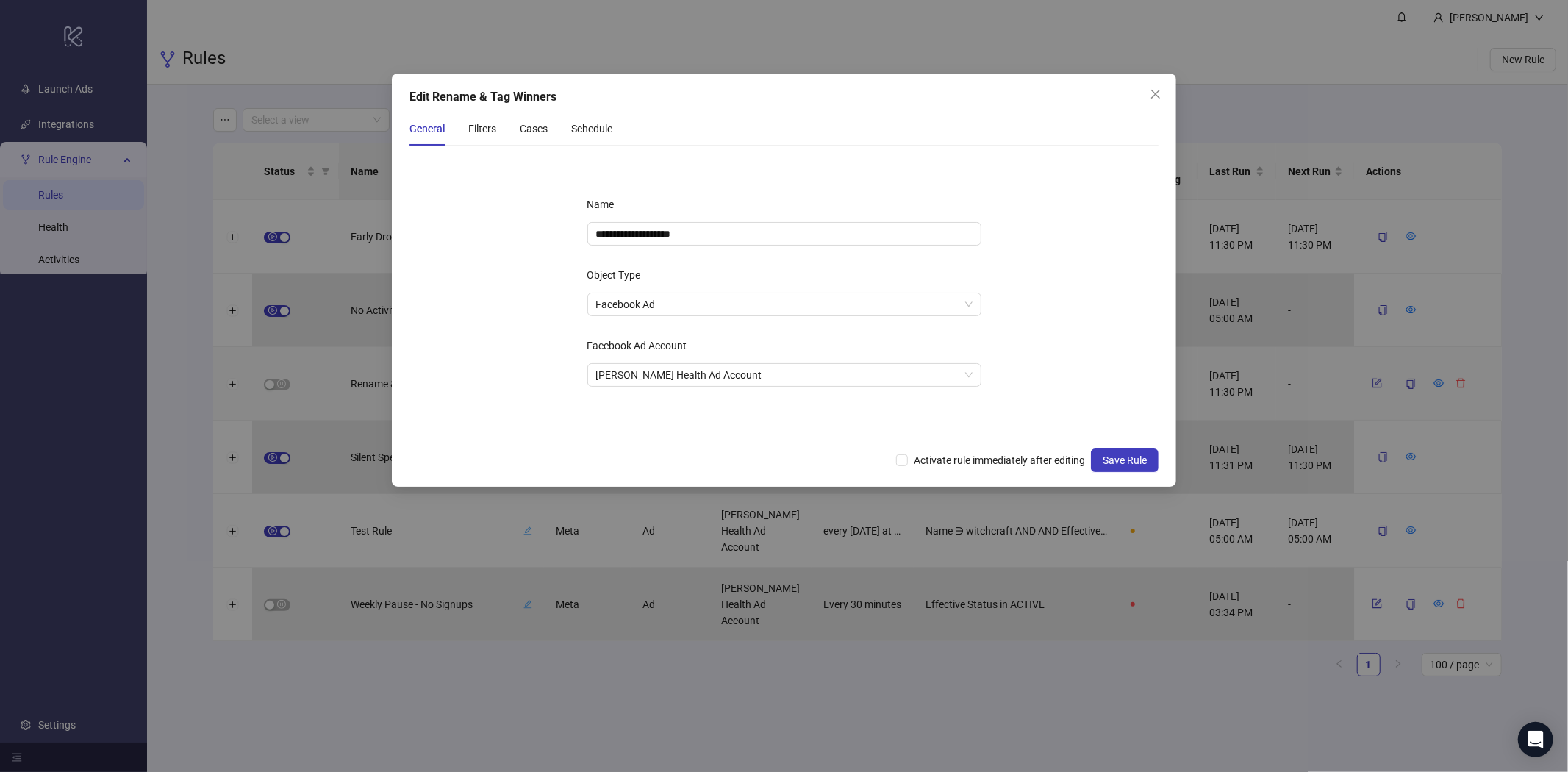
click at [518, 130] on div "General Filters Cases Schedule" at bounding box center [510, 128] width 202 height 34
click at [527, 126] on div "Cases" at bounding box center [534, 129] width 28 height 16
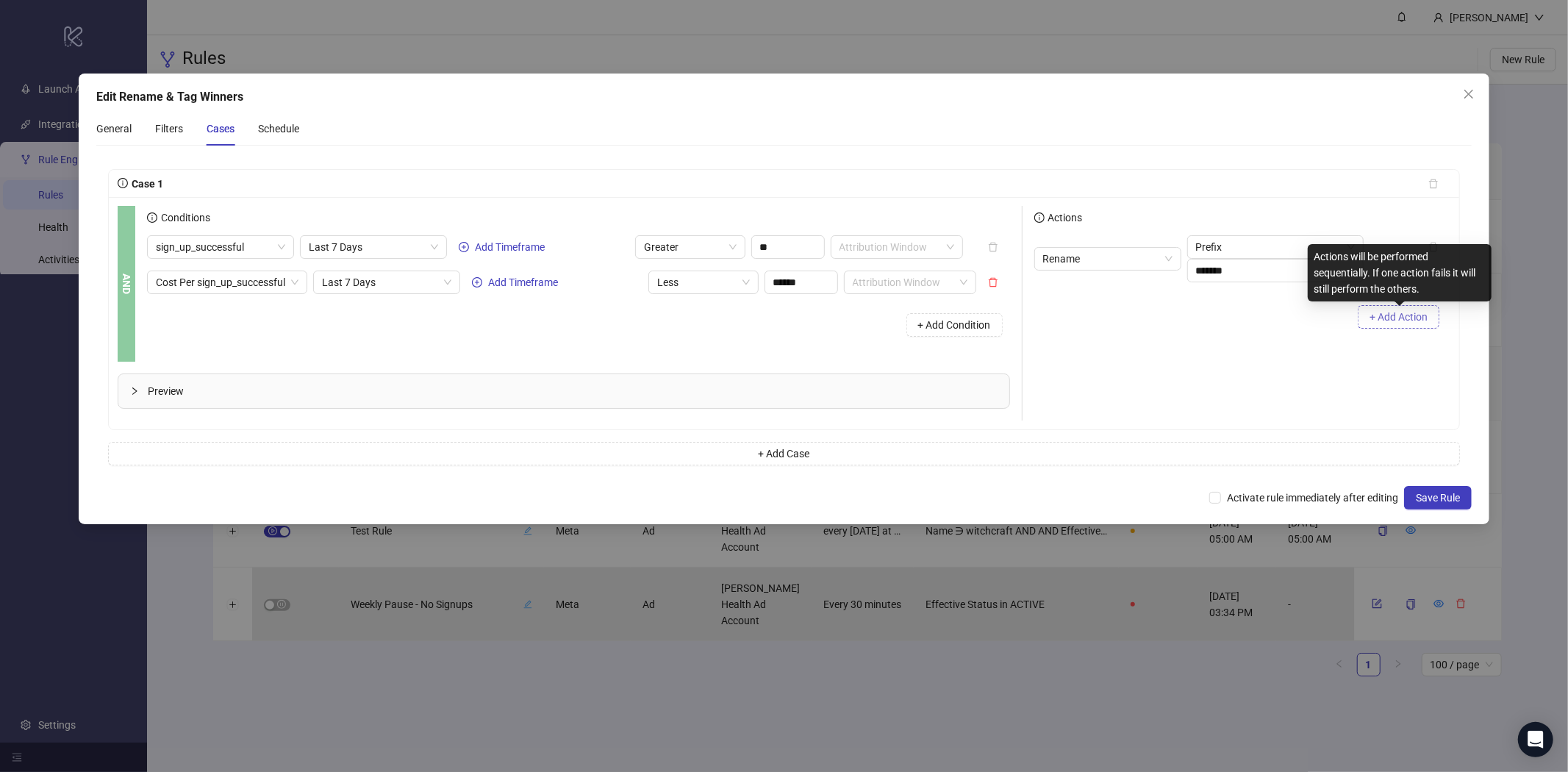
click at [1405, 319] on span "+ Add Action" at bounding box center [1398, 316] width 58 height 11
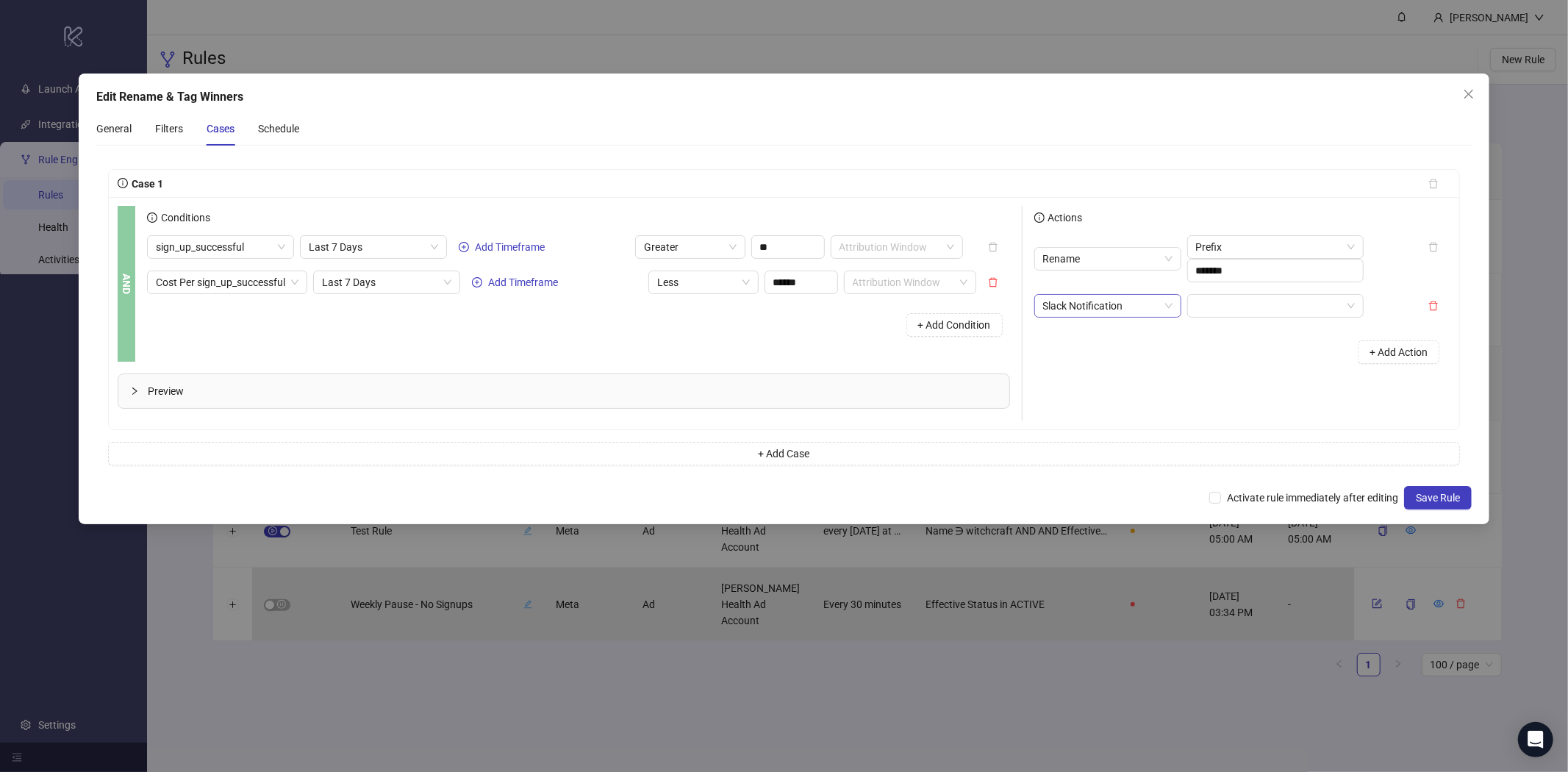
click at [1139, 314] on span "Slack Notification" at bounding box center [1108, 305] width 130 height 22
click at [1241, 295] on input "search" at bounding box center [1268, 305] width 145 height 22
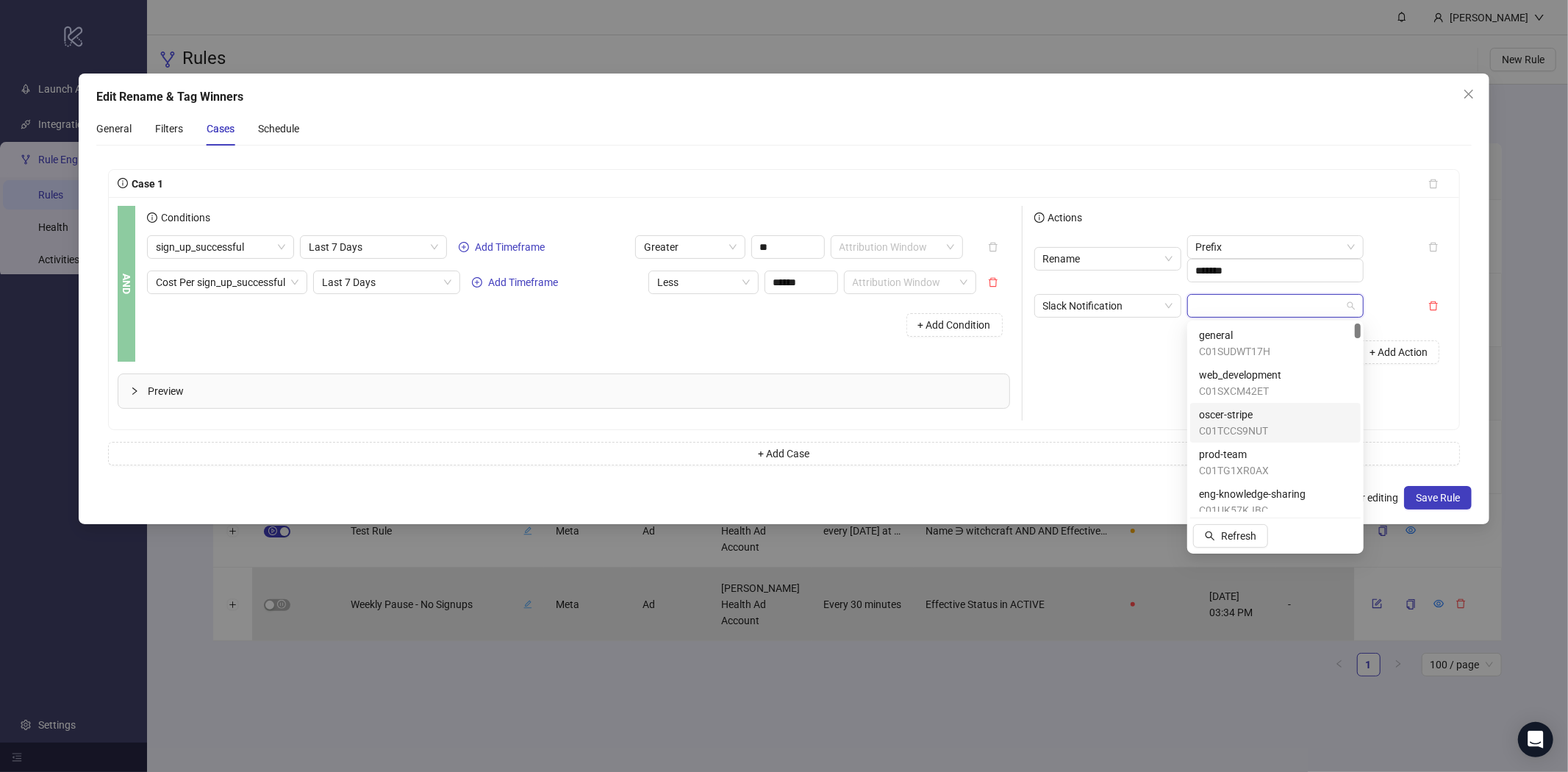
paste input "**********"
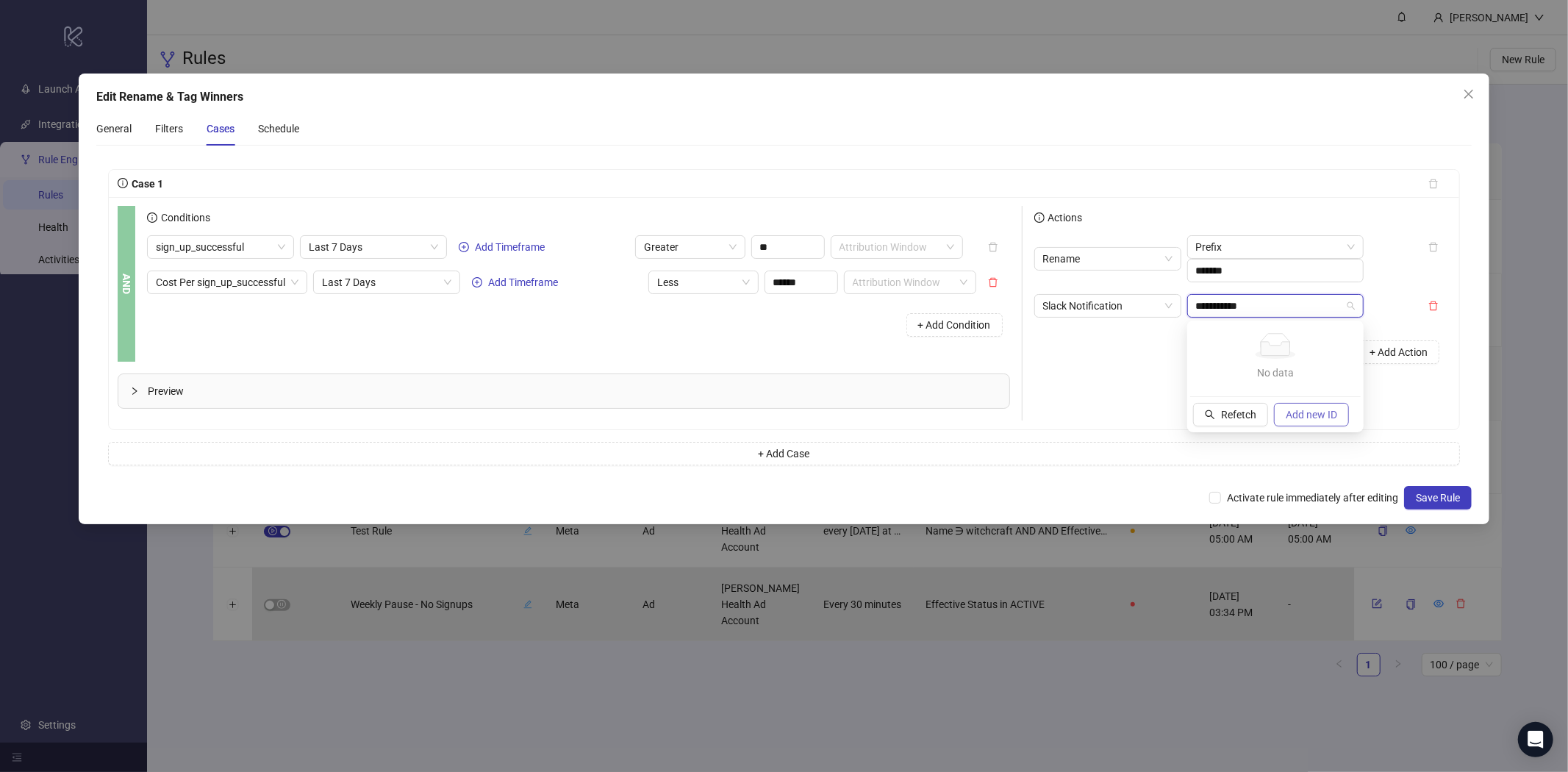
type input "**********"
click at [1341, 416] on button "Add new ID" at bounding box center [1311, 414] width 75 height 24
drag, startPoint x: 1417, startPoint y: 482, endPoint x: 1436, endPoint y: 490, distance: 20.6
click at [1434, 490] on div "Edit Rename & Tag Winners General Filters Cases Schedule Case 1 AND Conditions …" at bounding box center [784, 299] width 1411 height 450
click at [1436, 492] on span "Save Rule" at bounding box center [1437, 497] width 44 height 11
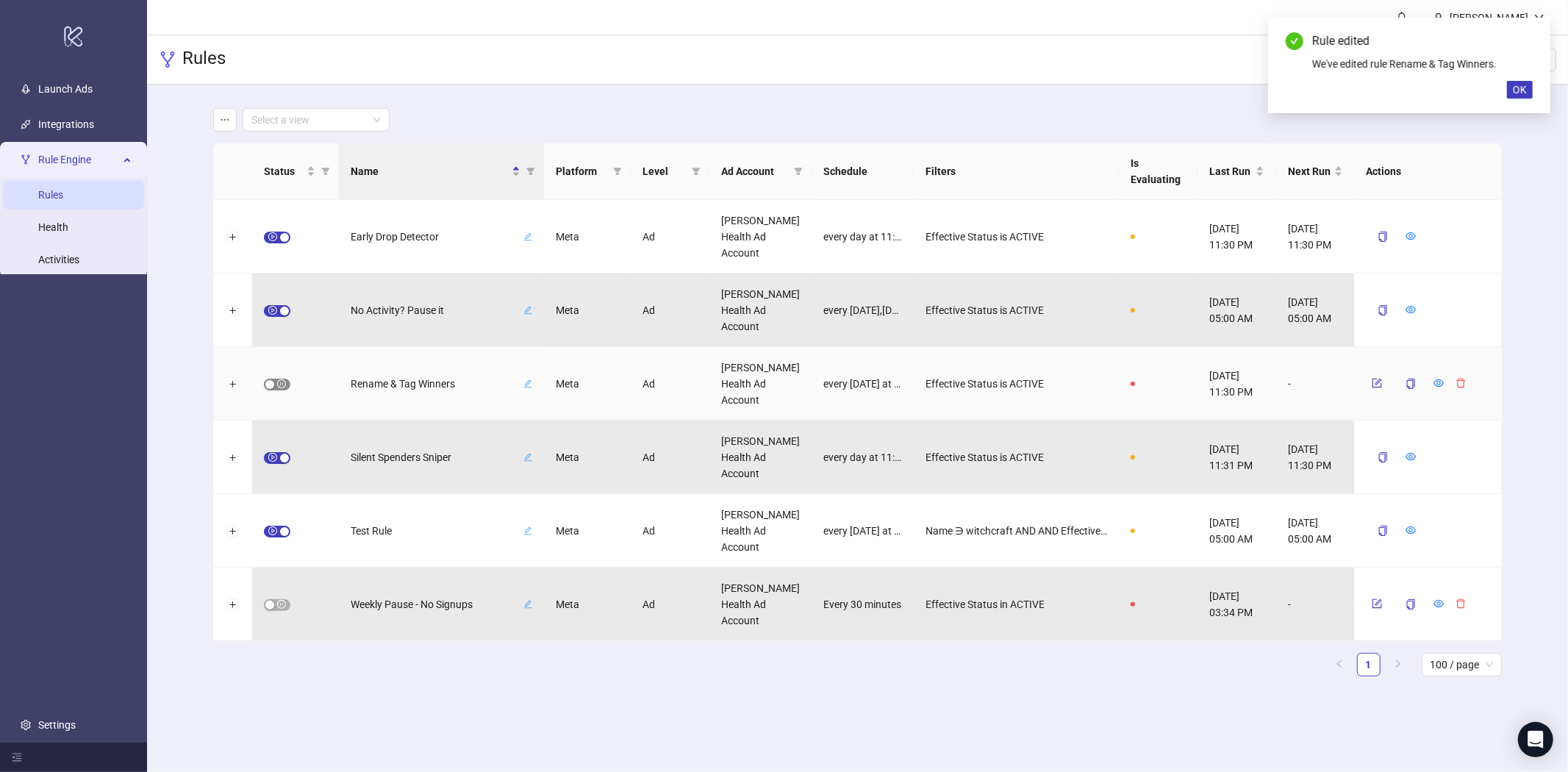
click at [268, 386] on div "button" at bounding box center [270, 385] width 9 height 9
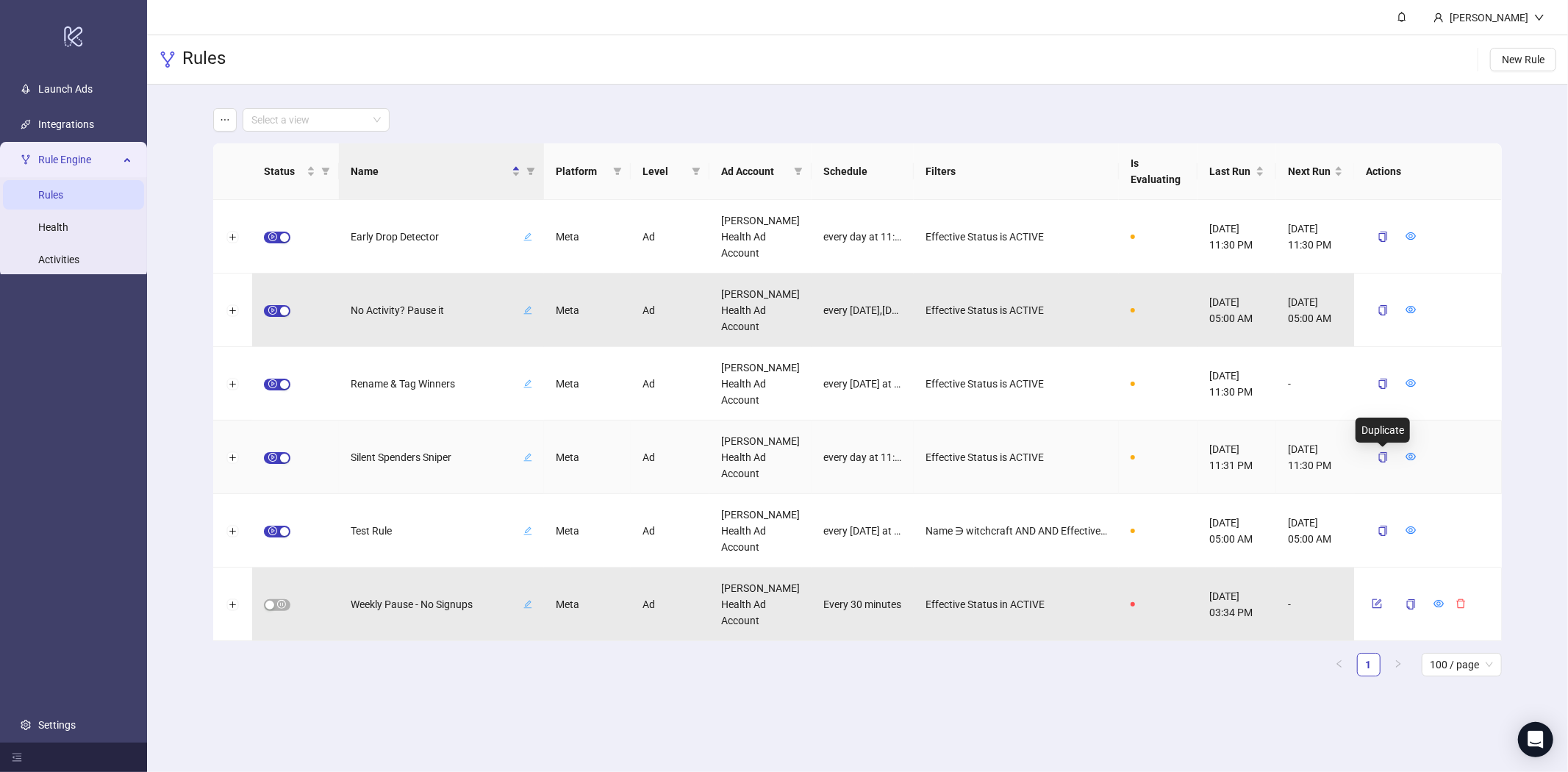
drag, startPoint x: 1380, startPoint y: 457, endPoint x: 280, endPoint y: 435, distance: 1100.2
click at [458, 435] on div "Silent Spenders Sniper Meta Ad [PERSON_NAME] Health Ad Account every day at 11:…" at bounding box center [857, 457] width 1288 height 74
click at [281, 457] on div "button" at bounding box center [284, 457] width 9 height 9
click at [1376, 461] on icon "form" at bounding box center [1378, 457] width 11 height 11
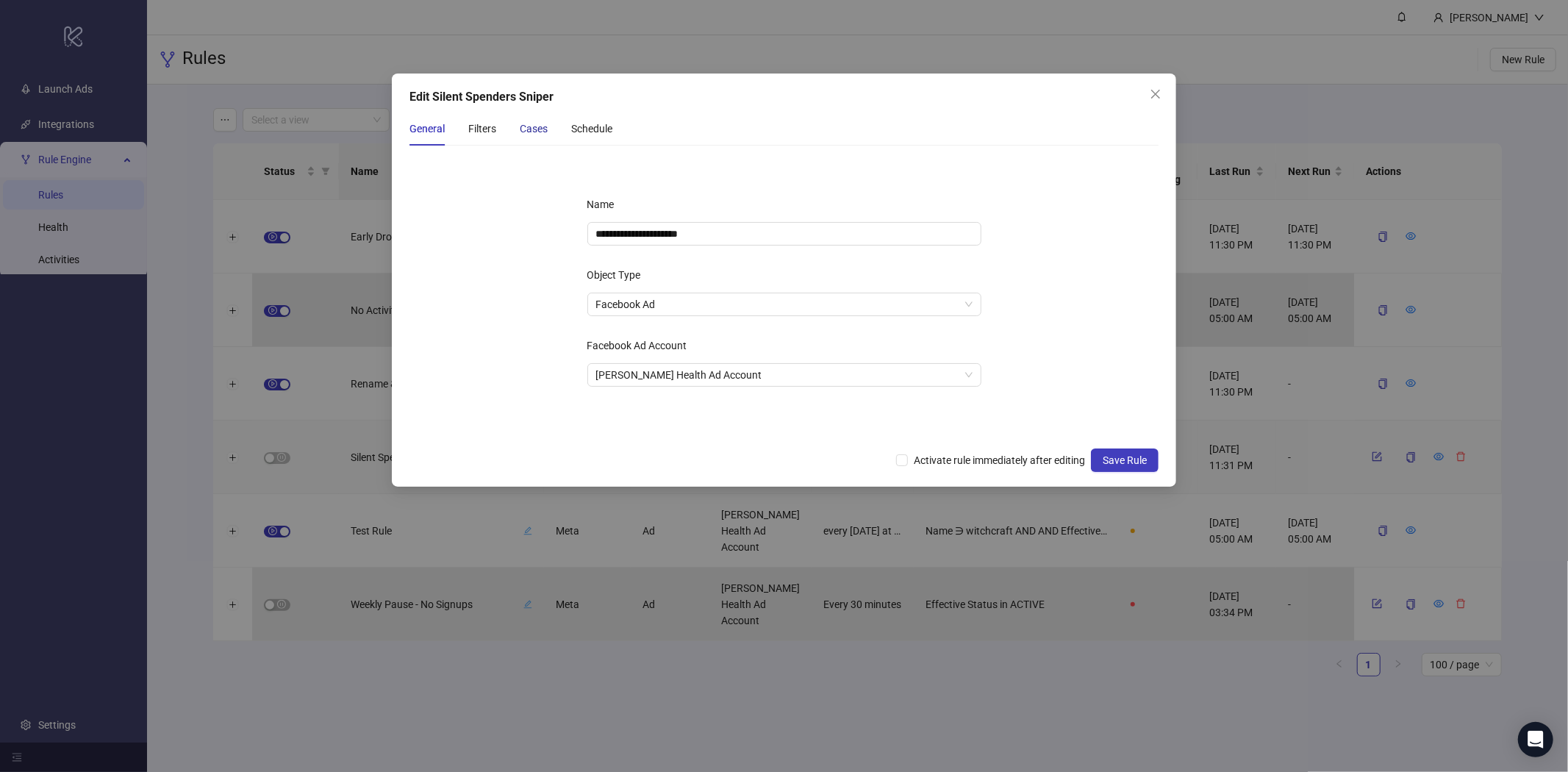
click at [530, 134] on div "Cases" at bounding box center [534, 129] width 28 height 16
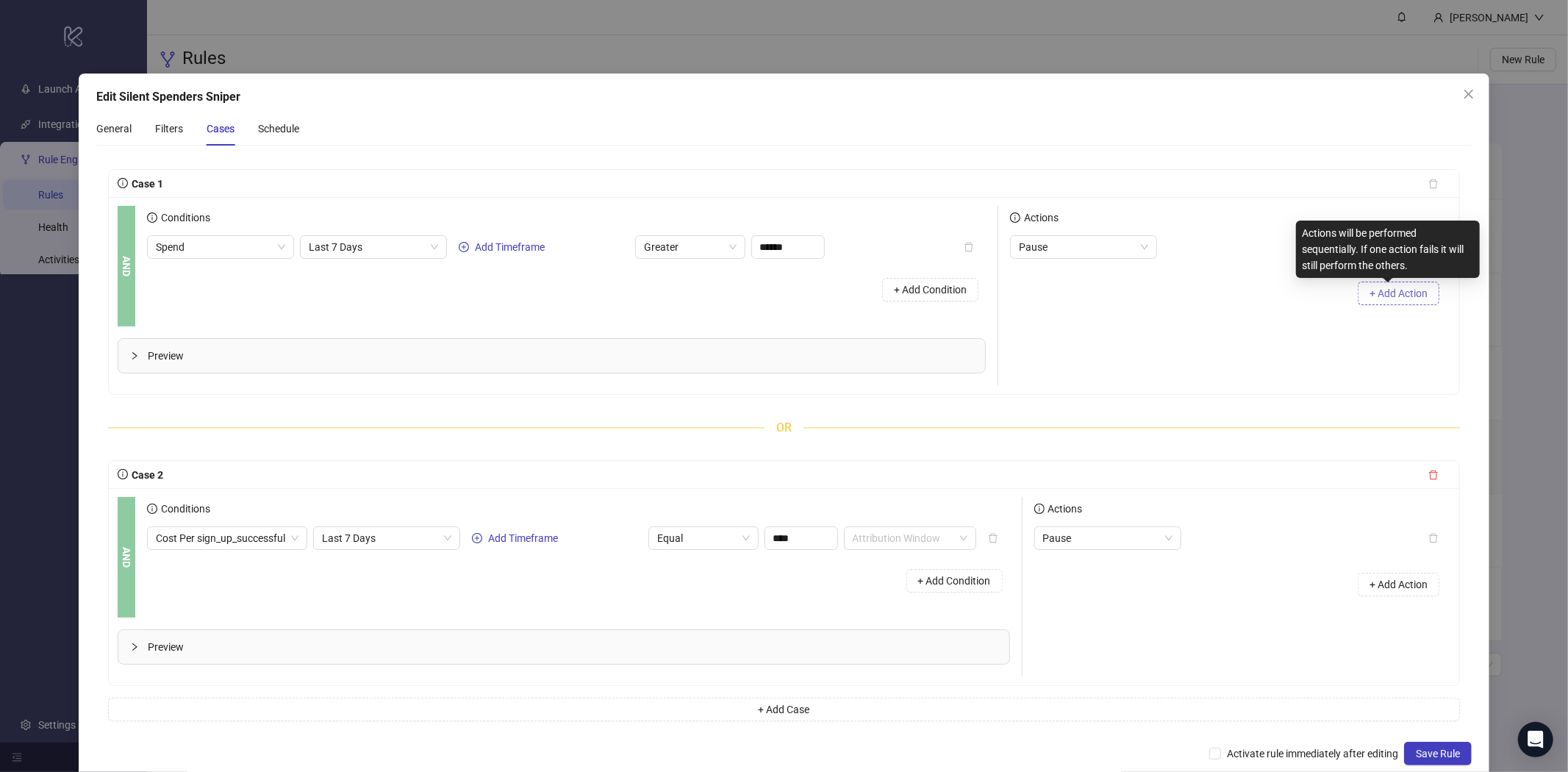
click at [1372, 291] on span "+ Add Action" at bounding box center [1398, 293] width 58 height 11
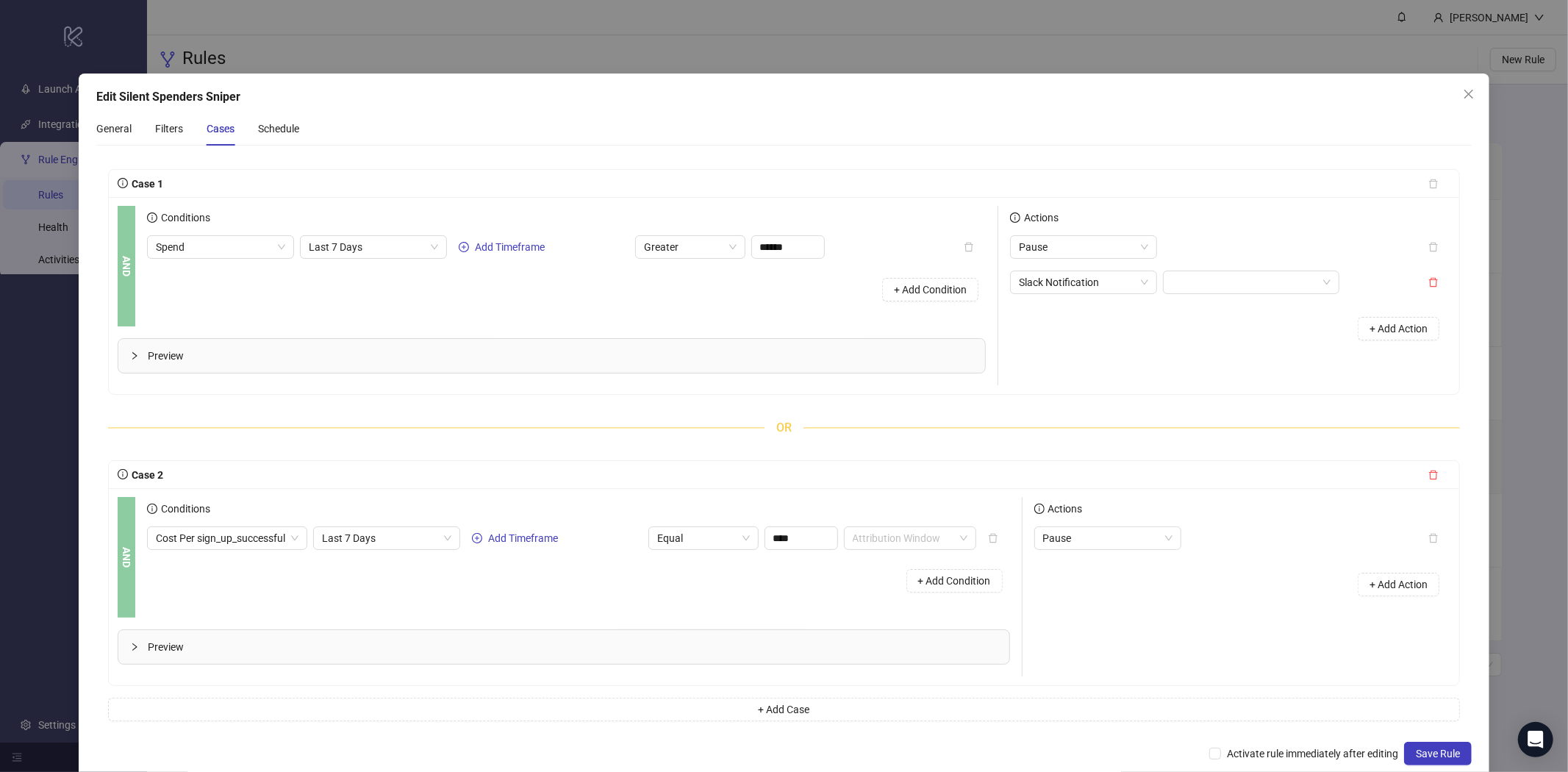
click at [1227, 298] on div "Pause Slack Notification + Add Action" at bounding box center [1230, 293] width 440 height 116
click at [1224, 294] on div "Pause Slack Notification + Add Action" at bounding box center [1230, 293] width 440 height 116
click at [1217, 287] on input "search" at bounding box center [1245, 281] width 145 height 22
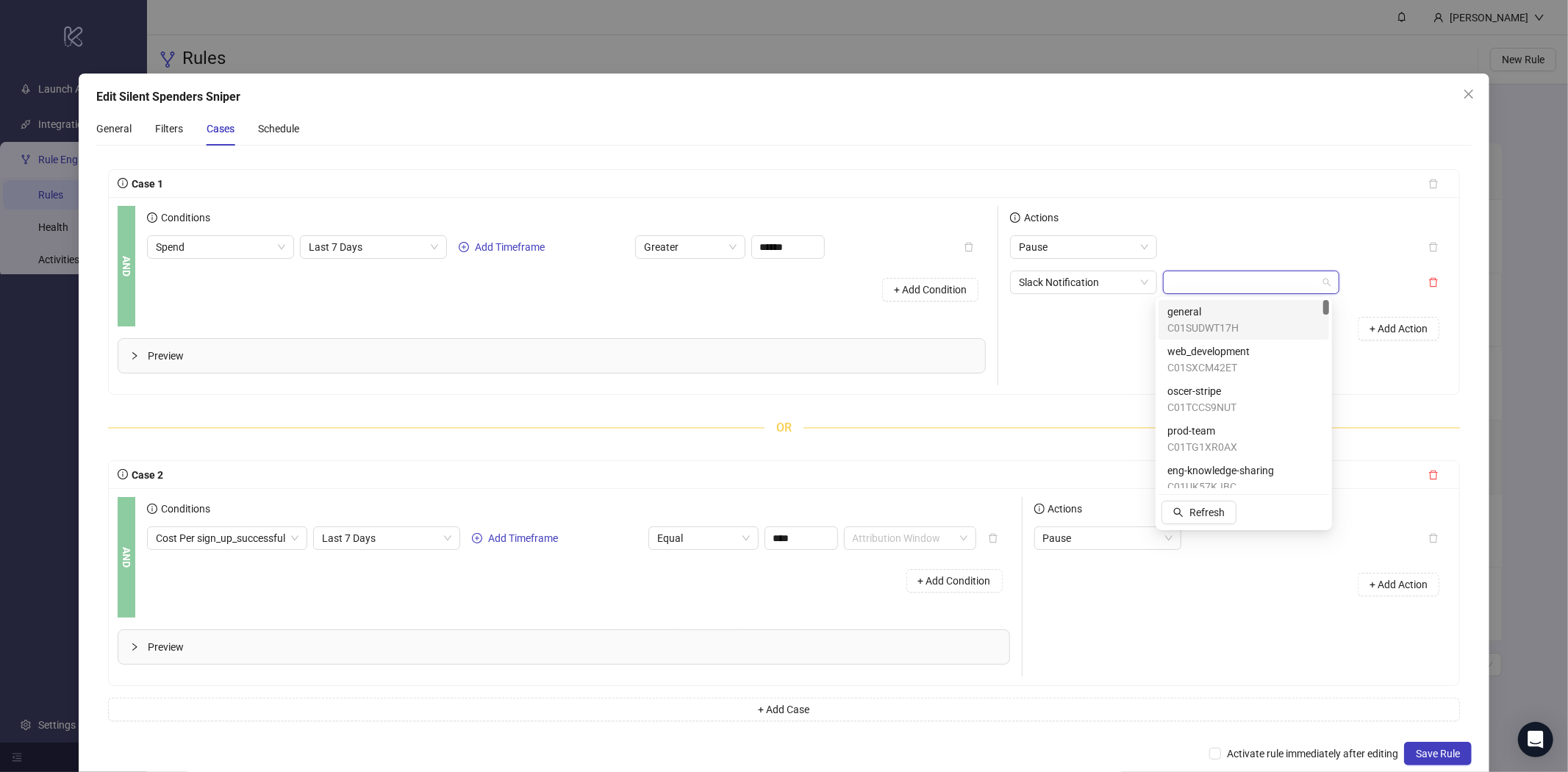
paste input "**********"
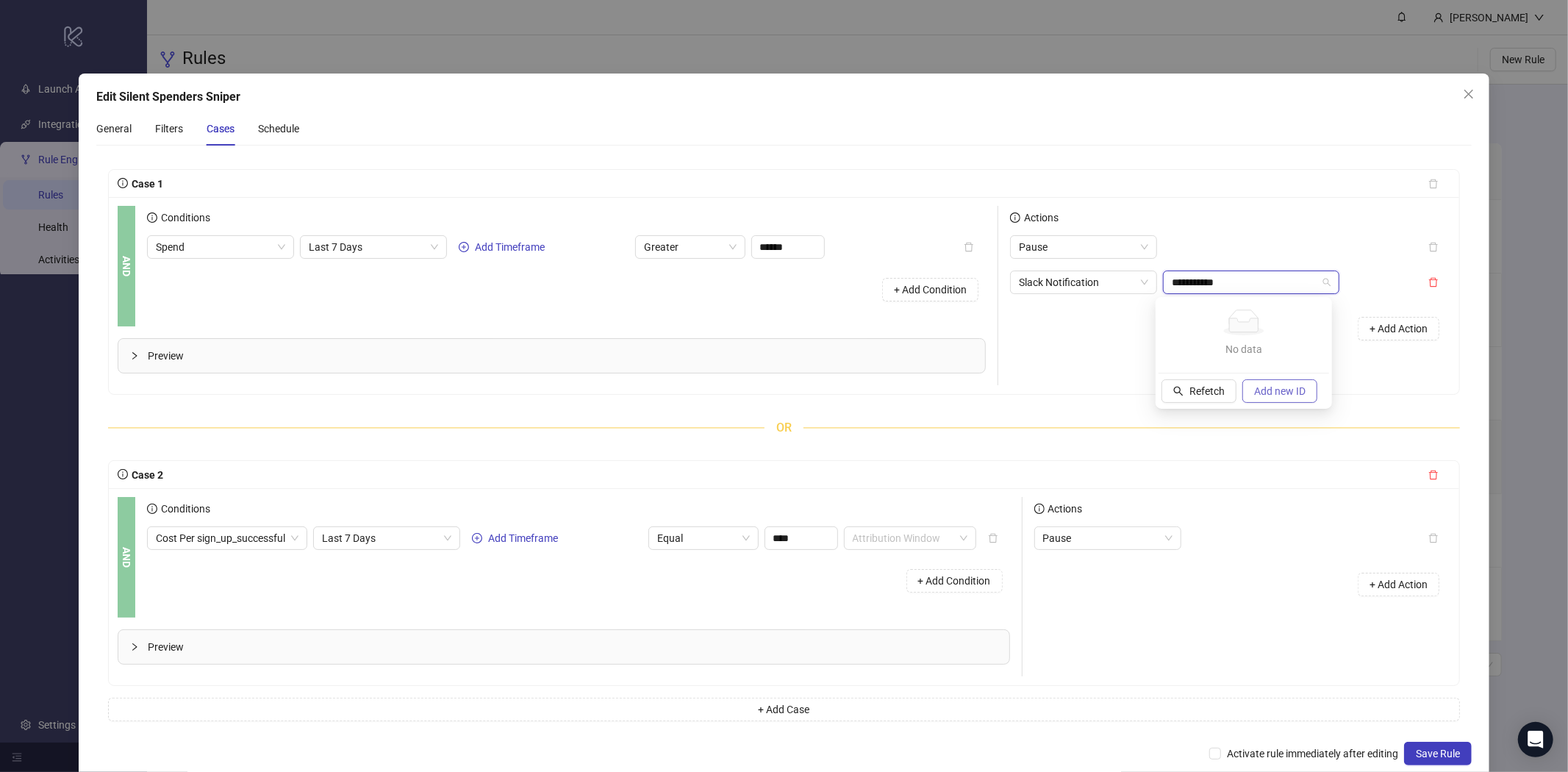
type input "**********"
click at [1266, 386] on span "Add new ID" at bounding box center [1280, 390] width 52 height 11
click at [1351, 368] on div "Actions Pause Slack Notification C09B65HQR1V + Add Action" at bounding box center [1224, 295] width 452 height 180
click at [1369, 586] on span "+ Add Action" at bounding box center [1398, 584] width 58 height 11
click at [1284, 565] on input "search" at bounding box center [1268, 573] width 145 height 22
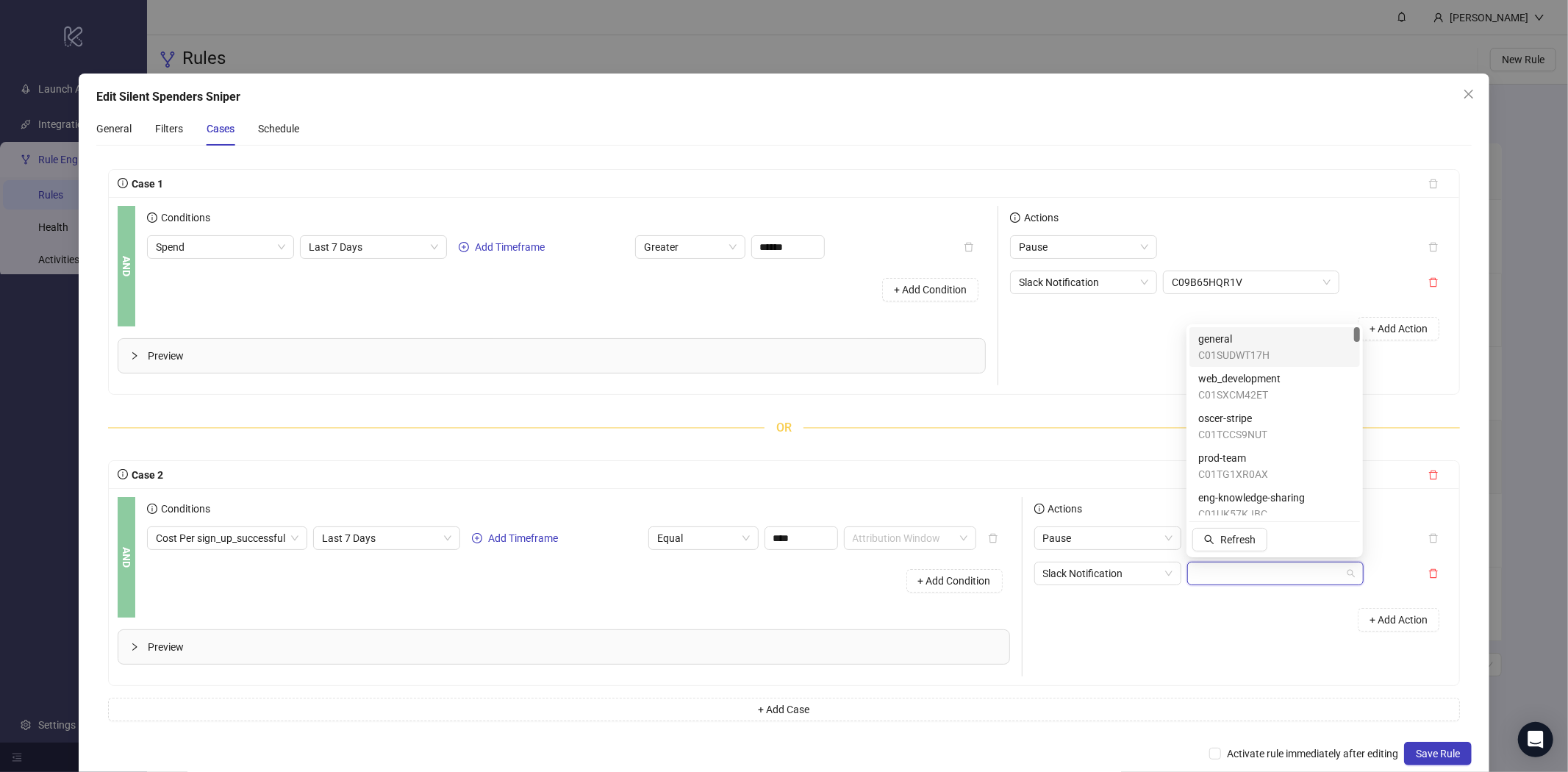
paste input "**********"
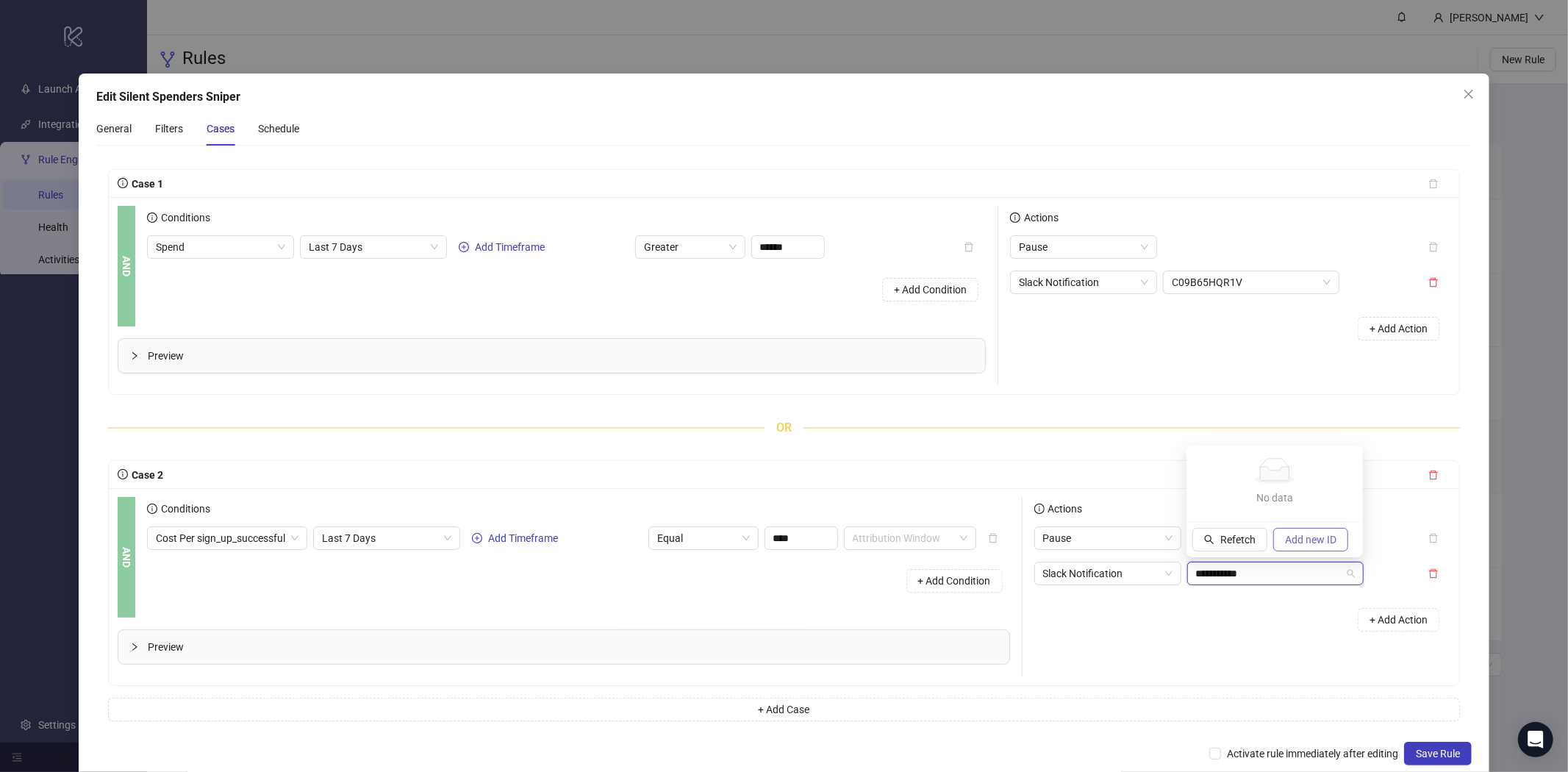
type input "**********"
click at [1299, 542] on span "Add new ID" at bounding box center [1310, 539] width 52 height 11
click at [1323, 630] on div "+ Add Action" at bounding box center [1242, 620] width 416 height 46
click at [1417, 751] on span "Save Rule" at bounding box center [1437, 753] width 44 height 11
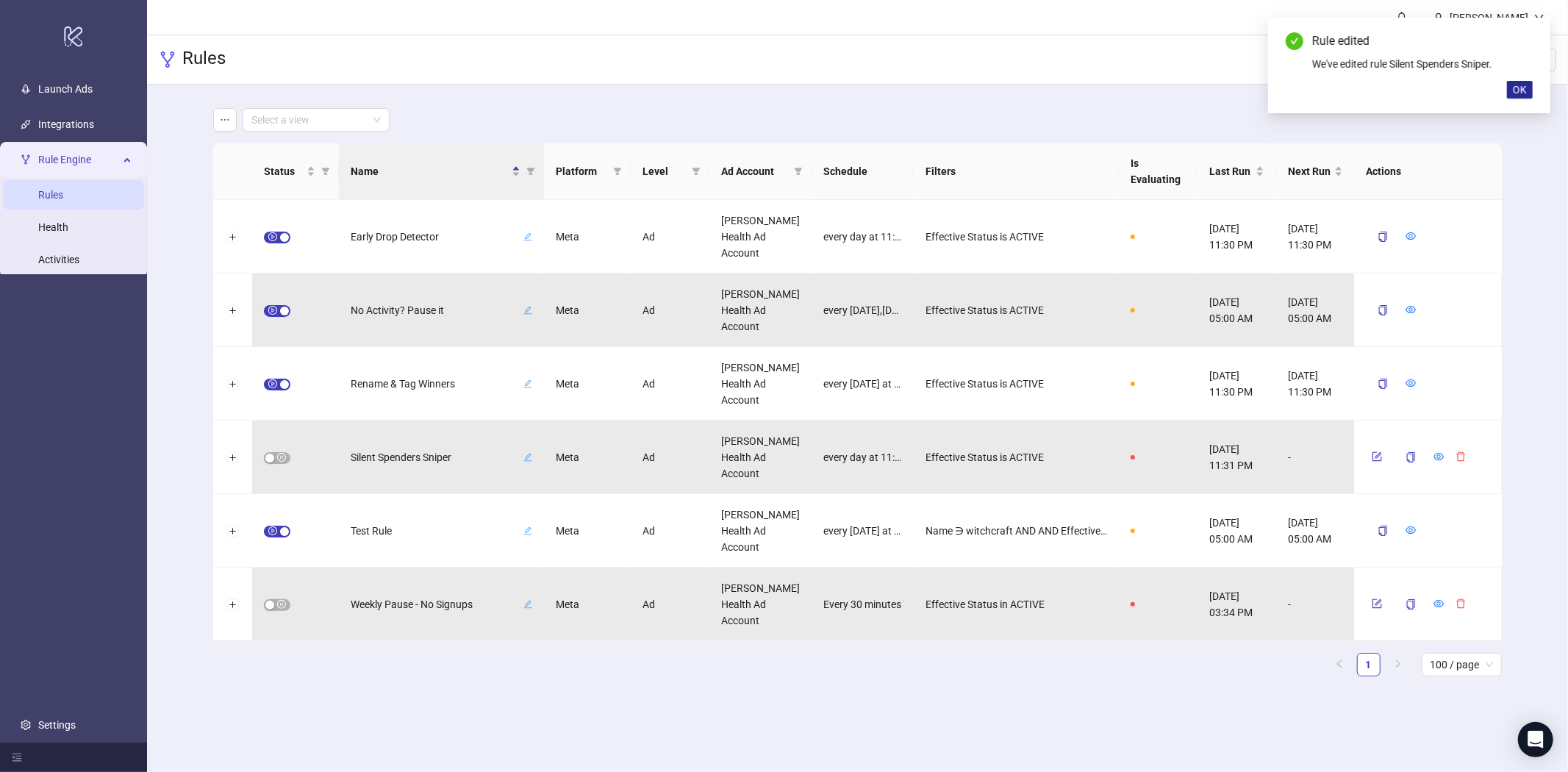
click at [1516, 89] on span "OK" at bounding box center [1520, 89] width 14 height 11
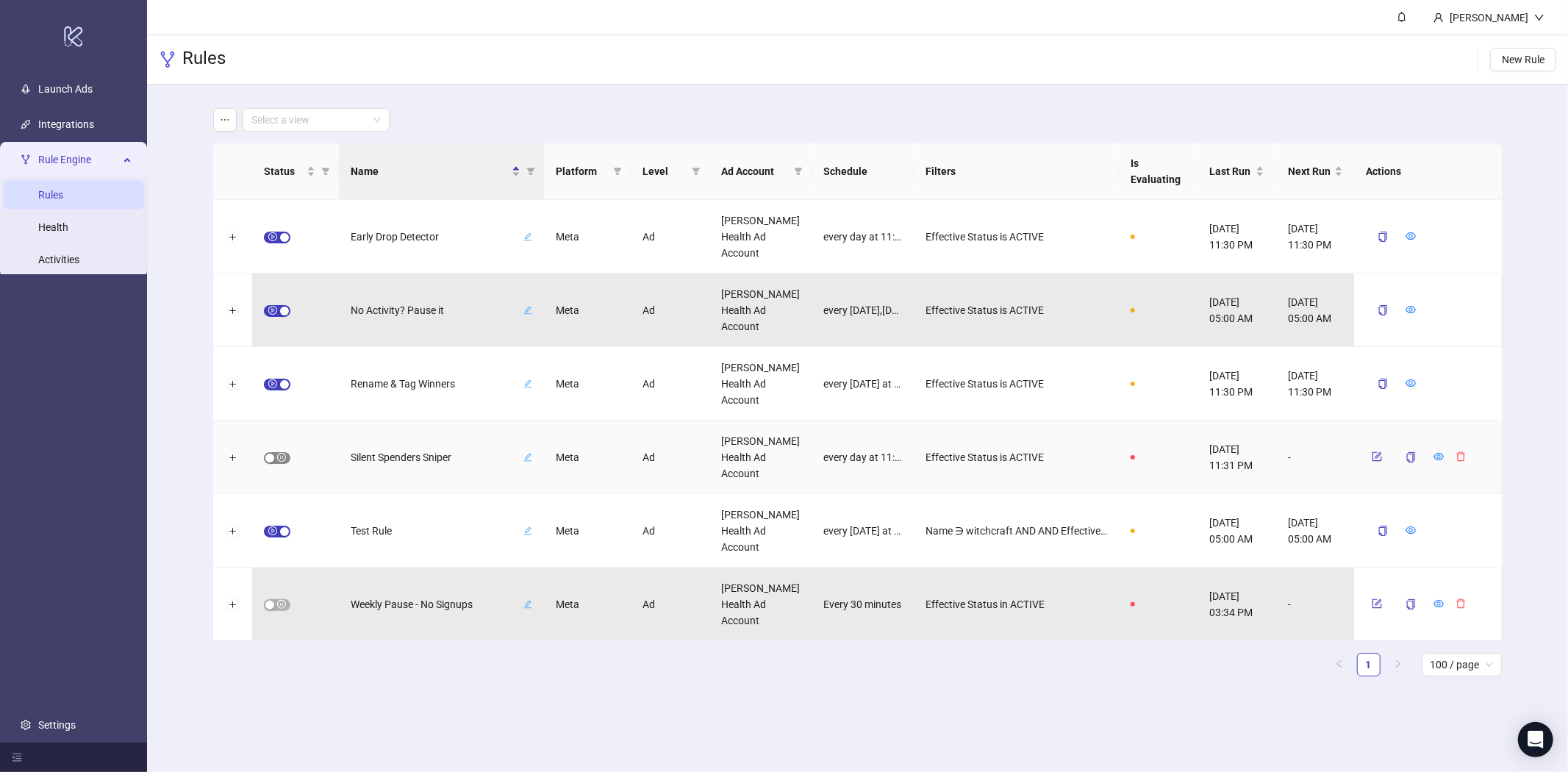
click at [270, 453] on div "button" at bounding box center [270, 457] width 9 height 9
